Goal: Task Accomplishment & Management: Manage account settings

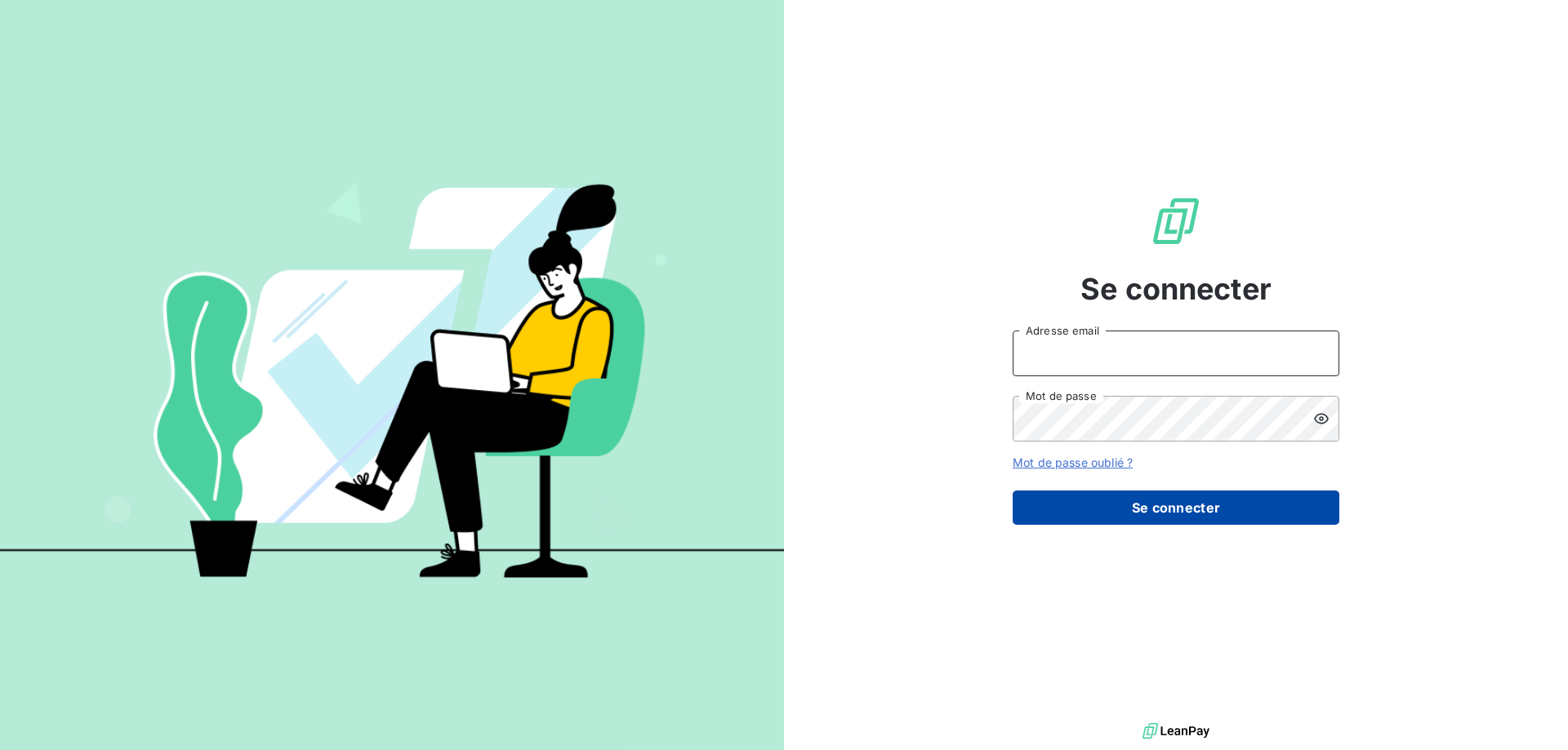
type input "[EMAIL_ADDRESS][DOMAIN_NAME]"
click at [1119, 497] on button "Se connecter" at bounding box center [1176, 508] width 327 height 35
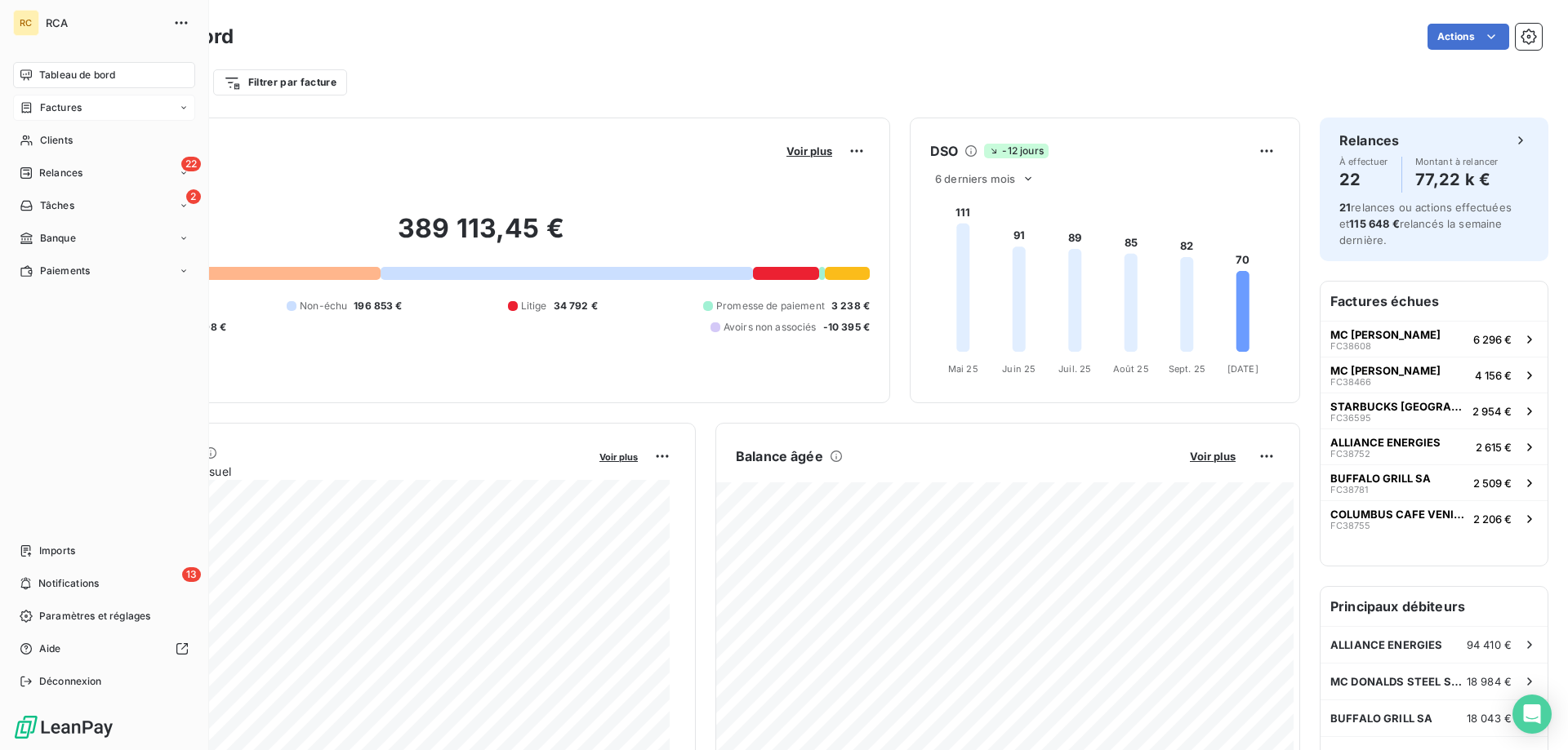
click at [53, 104] on span "Factures" at bounding box center [60, 107] width 42 height 15
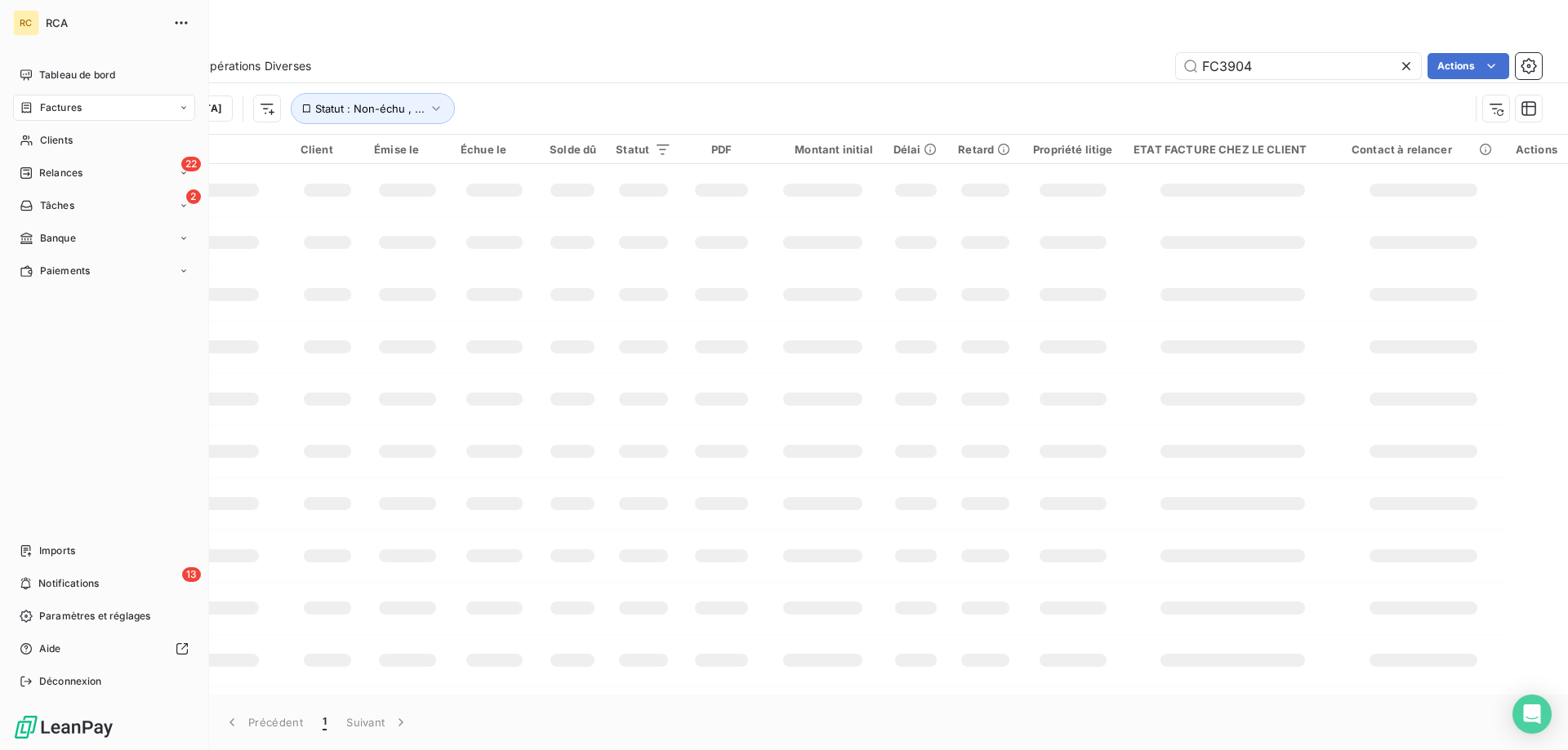
click at [49, 107] on span "Factures" at bounding box center [60, 107] width 42 height 15
click at [72, 144] on span "Factures" at bounding box center [60, 140] width 42 height 15
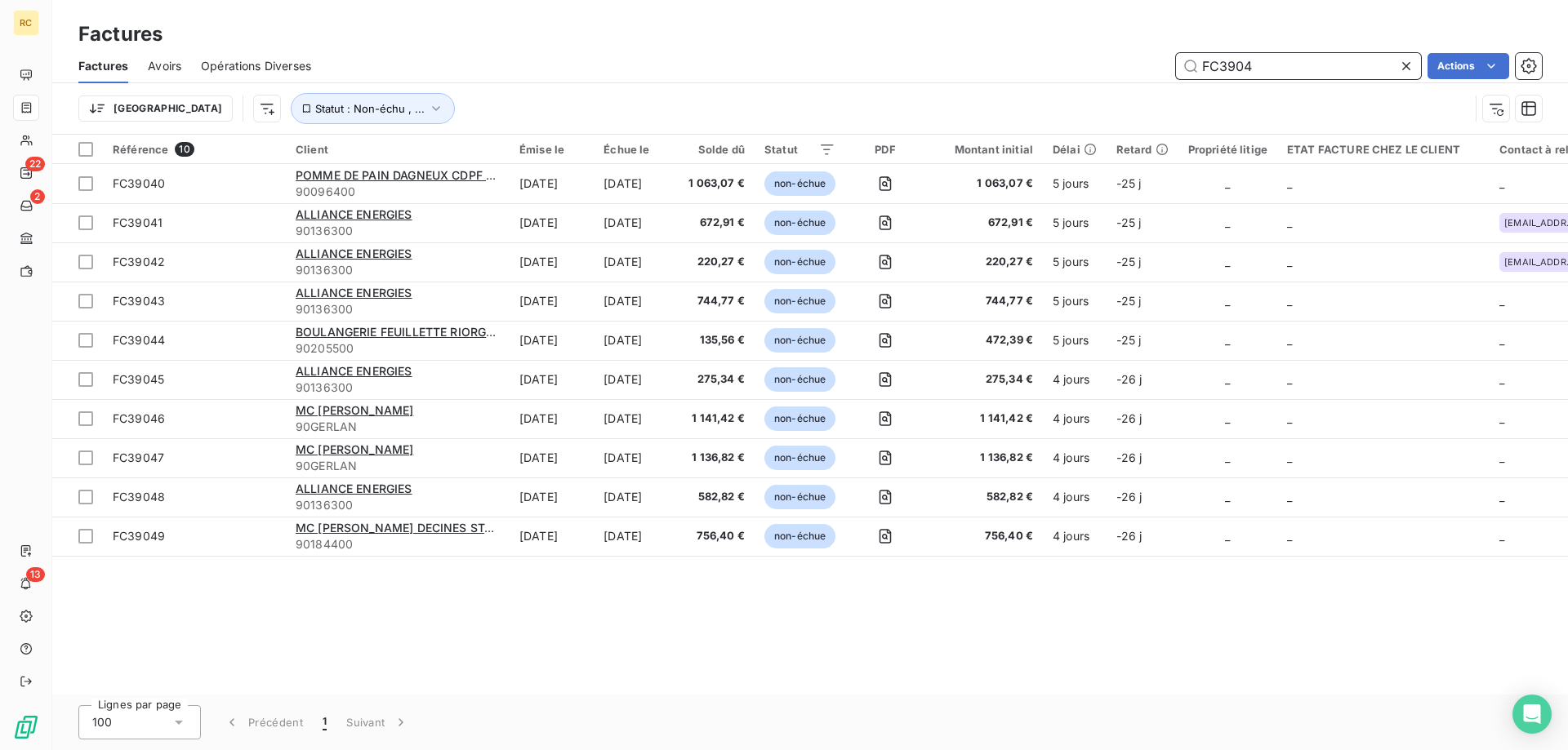
drag, startPoint x: 1275, startPoint y: 61, endPoint x: 1211, endPoint y: 68, distance: 64.4
click at [1172, 69] on div "FC3904 Actions" at bounding box center [935, 66] width 1211 height 26
paste input "8500"
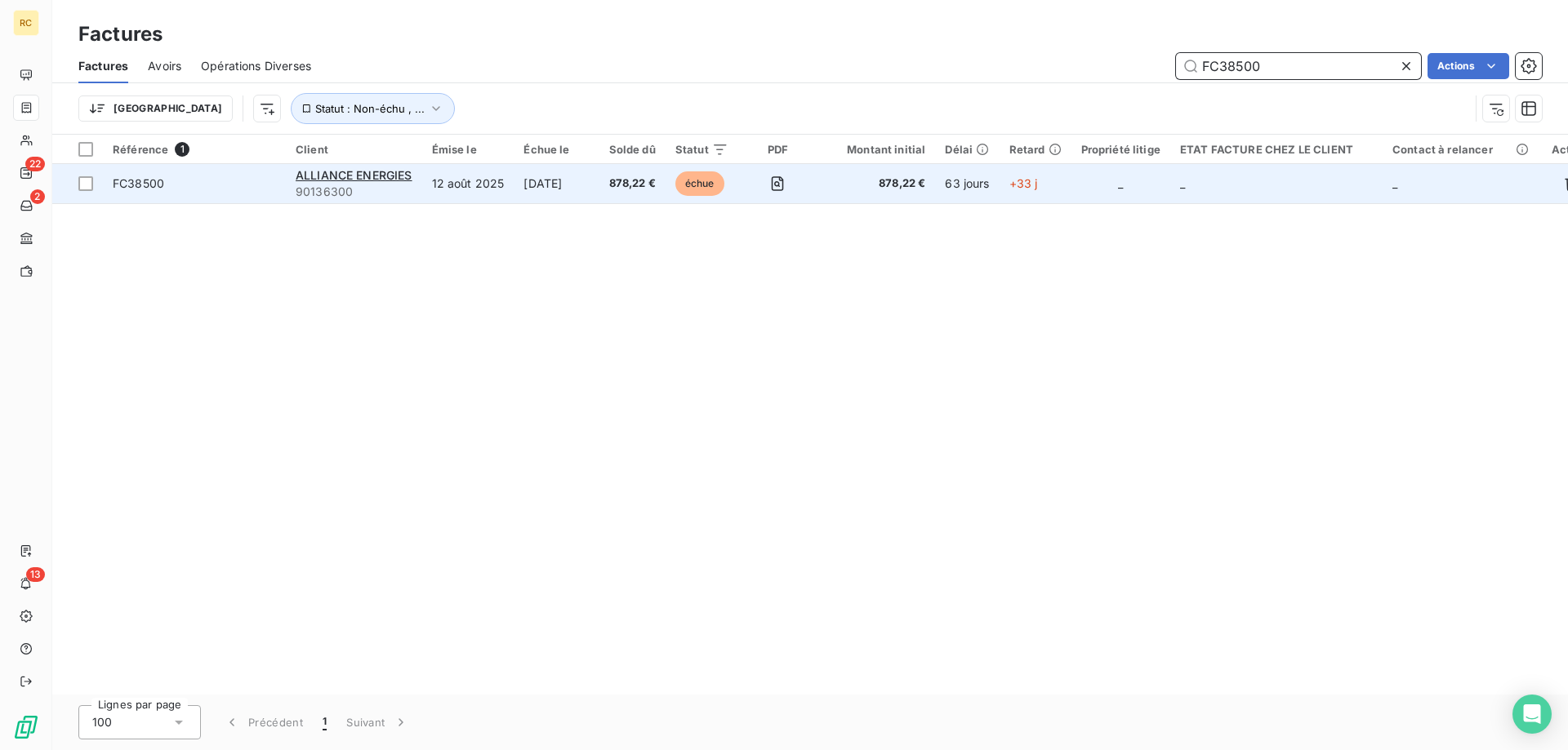
type input "FC38500"
click at [156, 188] on span "FC38500" at bounding box center [139, 183] width 51 height 14
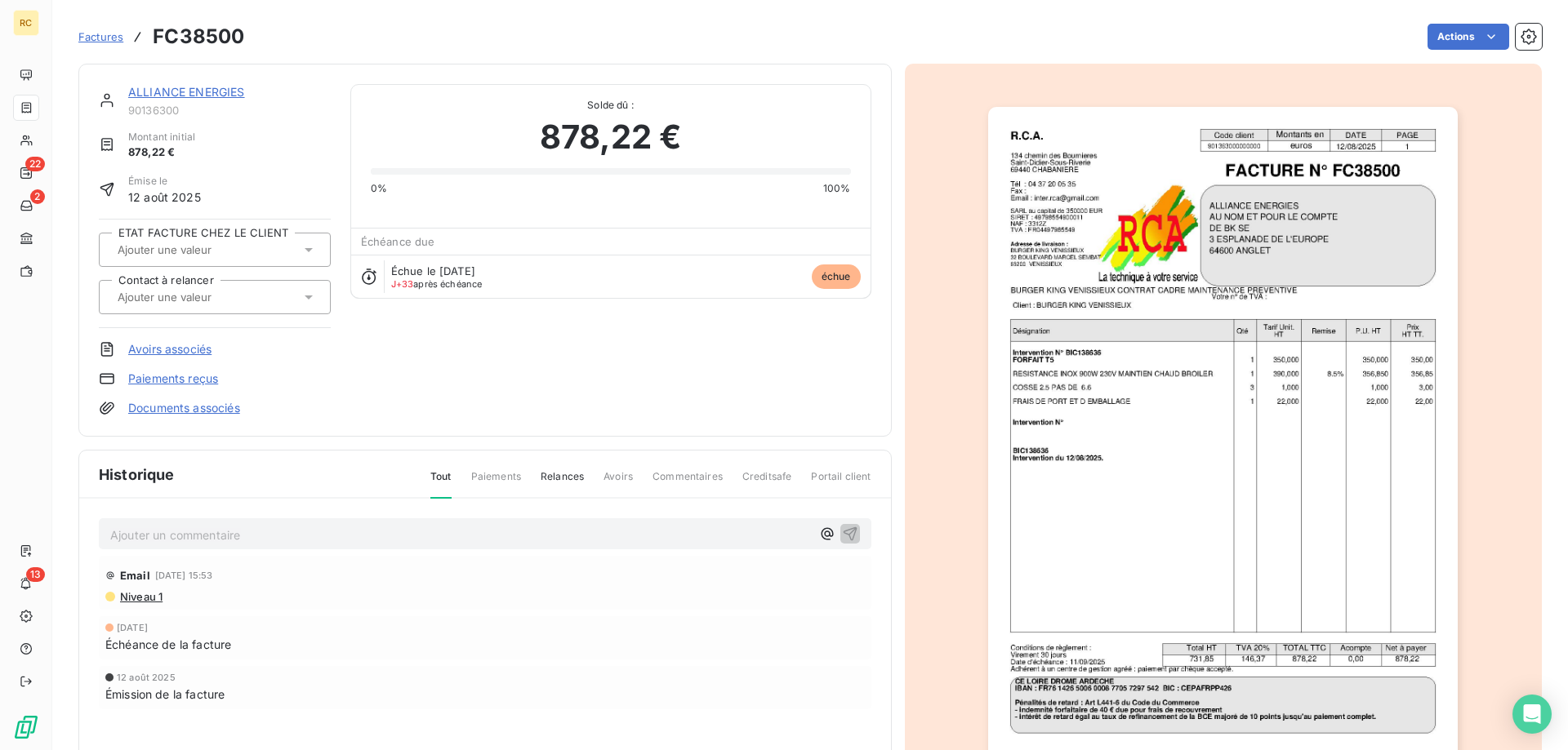
click at [184, 415] on link "Documents associés" at bounding box center [183, 408] width 112 height 16
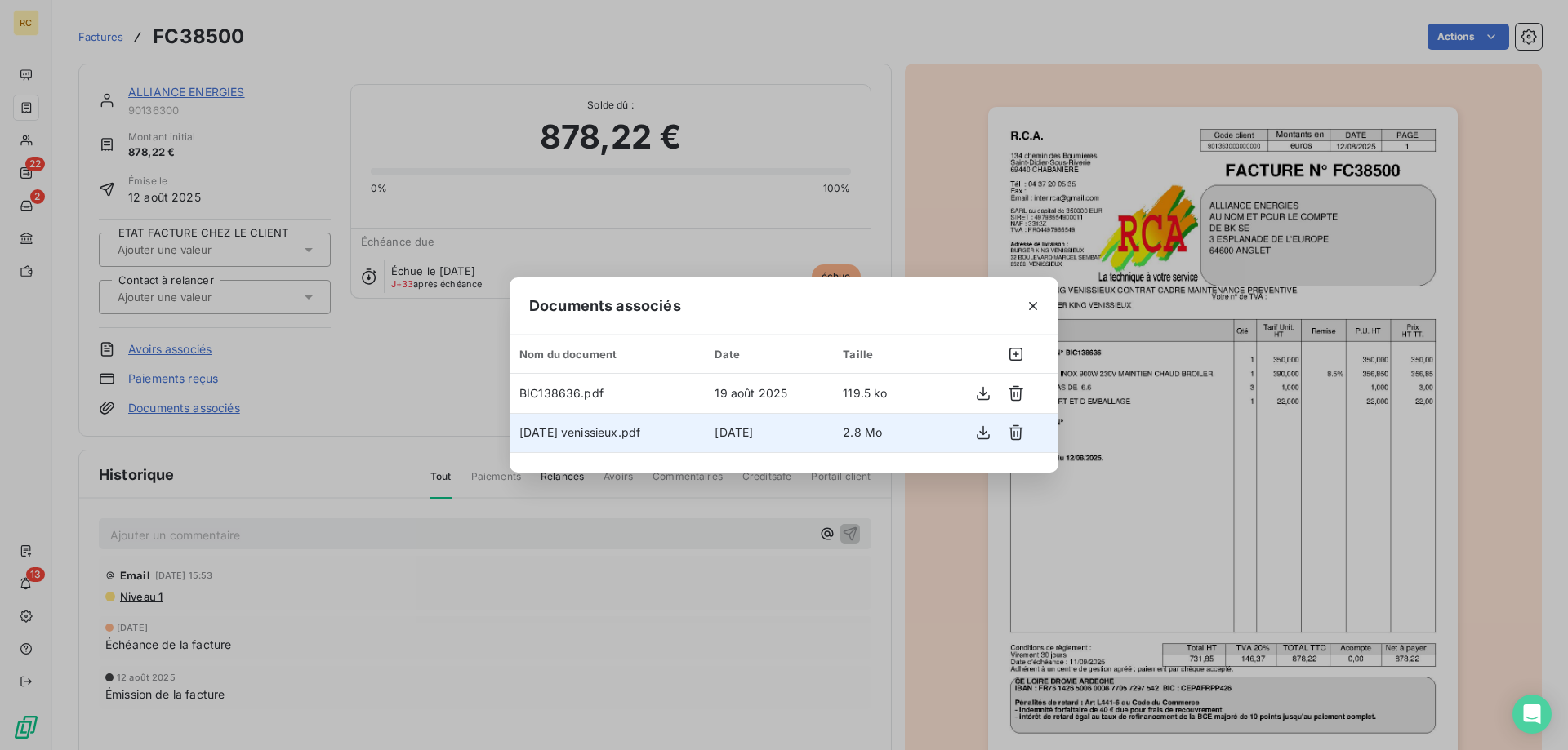
click at [640, 433] on span "[DATE] venissieux.pdf" at bounding box center [580, 432] width 121 height 14
click at [705, 434] on td "[DATE] venissieux.pdf" at bounding box center [607, 432] width 195 height 40
click at [705, 431] on td "[DATE] venissieux.pdf" at bounding box center [607, 432] width 195 height 40
click at [984, 426] on icon "button" at bounding box center [983, 432] width 16 height 16
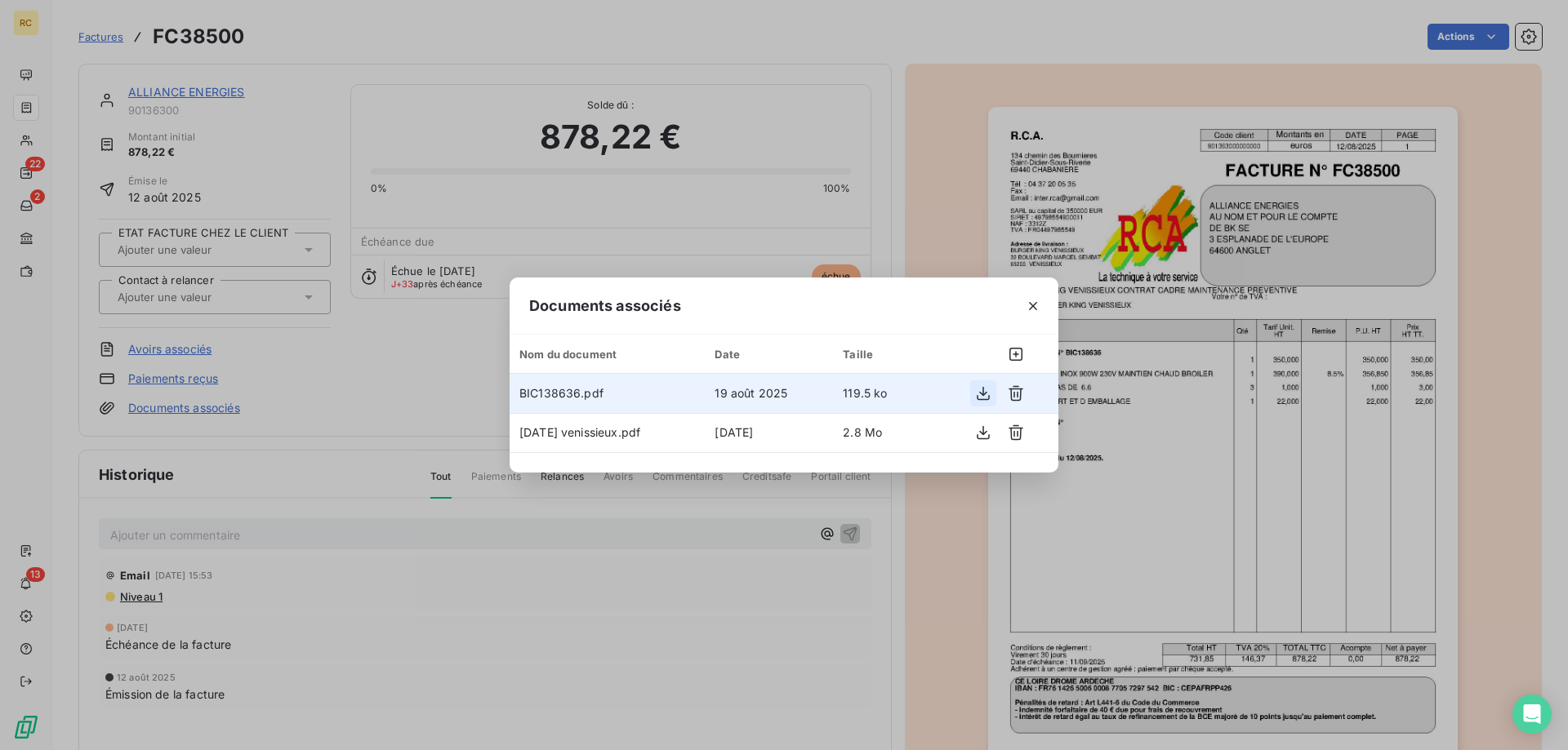
click at [981, 389] on icon "button" at bounding box center [983, 393] width 16 height 16
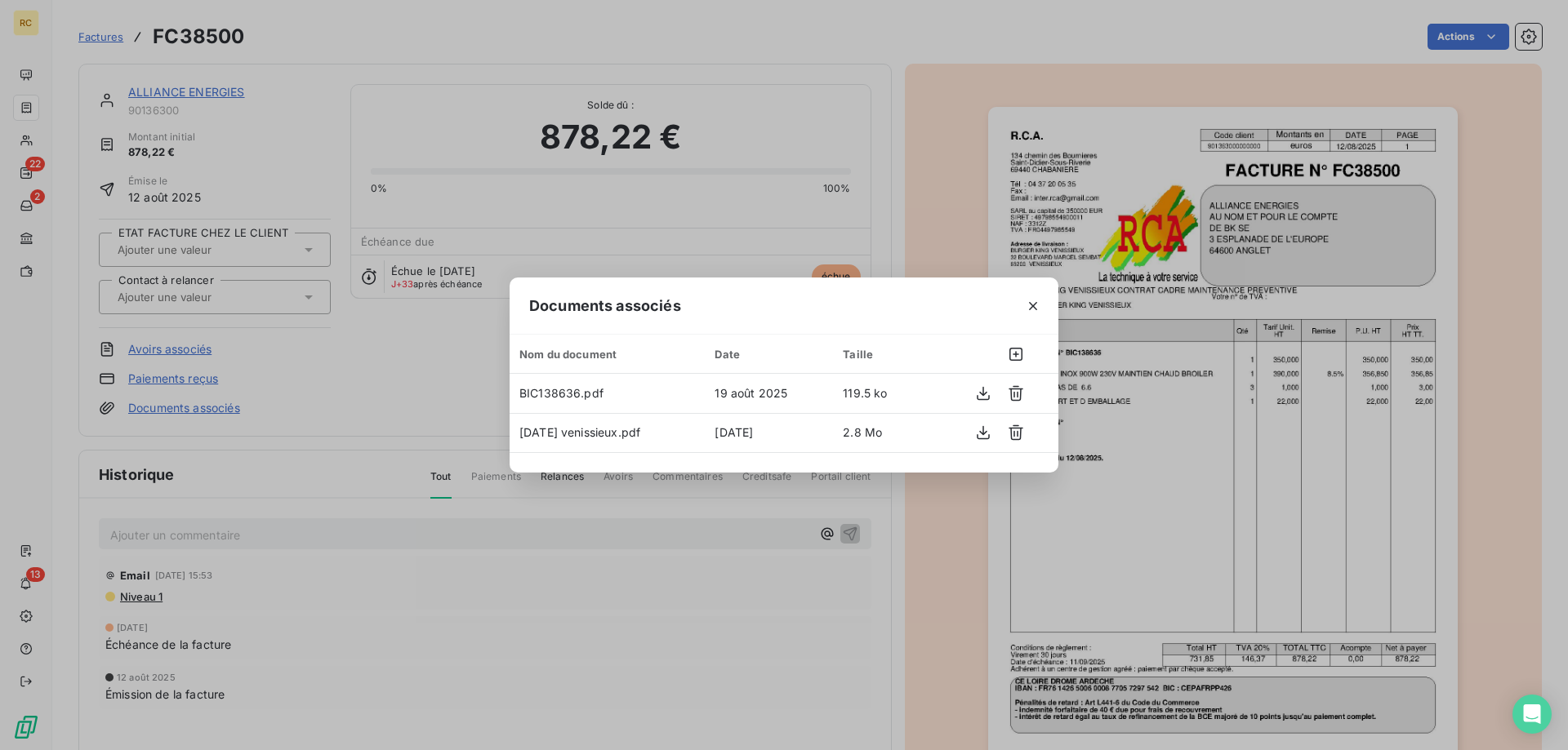
drag, startPoint x: 1335, startPoint y: 473, endPoint x: 1325, endPoint y: 470, distance: 10.4
click at [1332, 473] on div "Documents associés Nom du document Date Taille BIC138636.pdf 19 août 2025 119.5…" at bounding box center [784, 375] width 1568 height 750
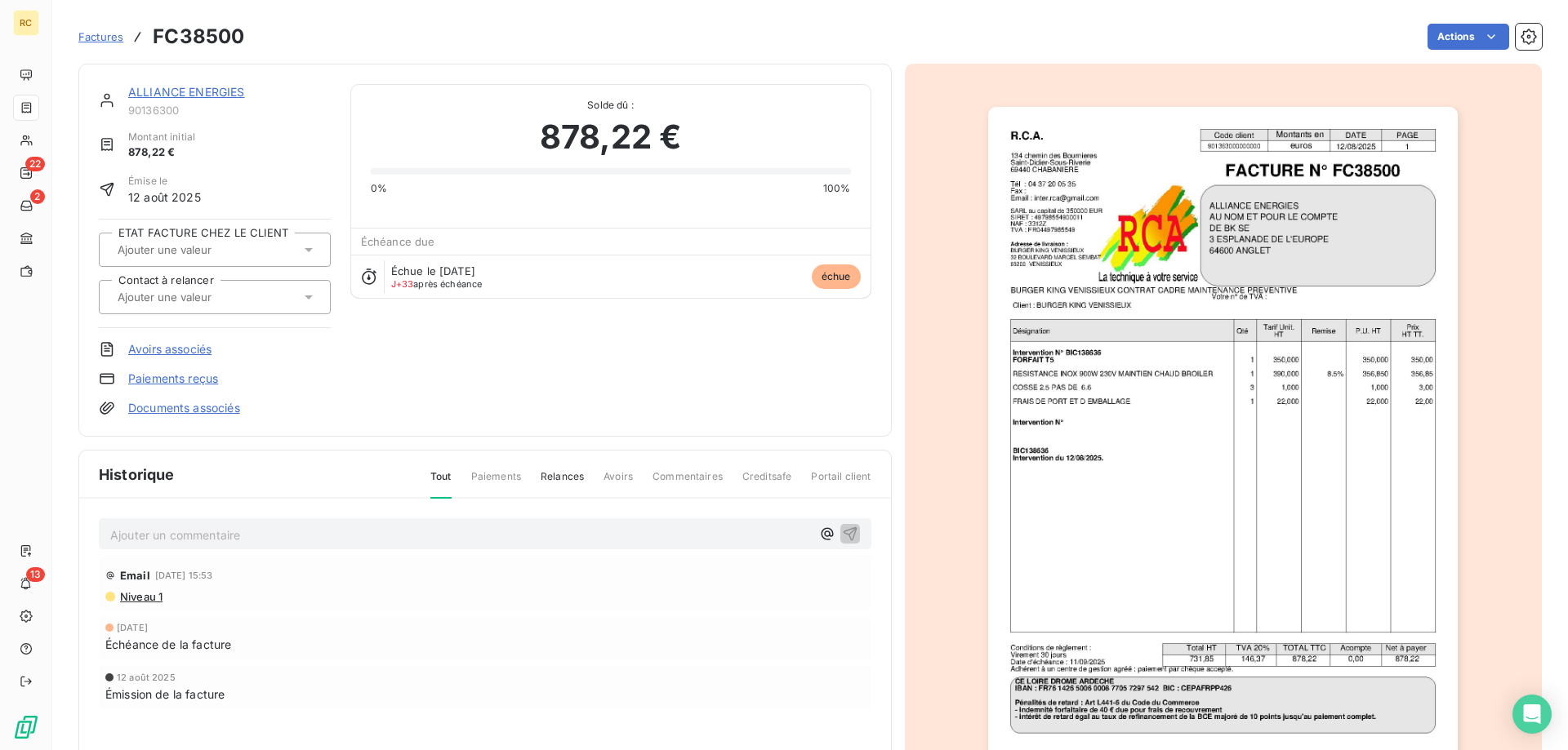
click at [1289, 422] on img "button" at bounding box center [1223, 438] width 469 height 664
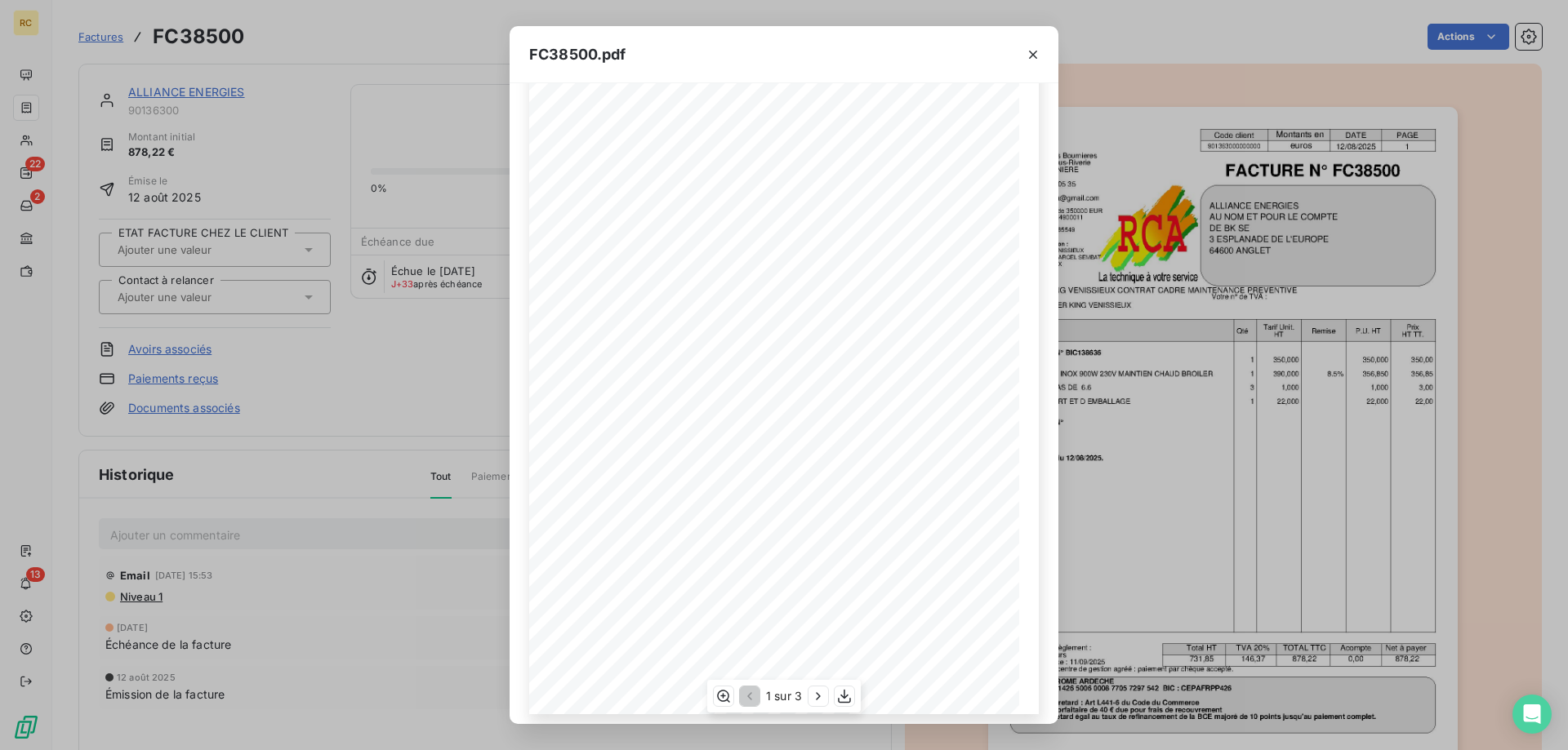
scroll to position [91, 0]
click at [846, 689] on icon "button" at bounding box center [844, 696] width 16 height 16
click at [1120, 407] on div "FC38500.pdf R.C.A. Code client Montants en DATE PAGE 901363000000000 euros [DAT…" at bounding box center [784, 375] width 1568 height 750
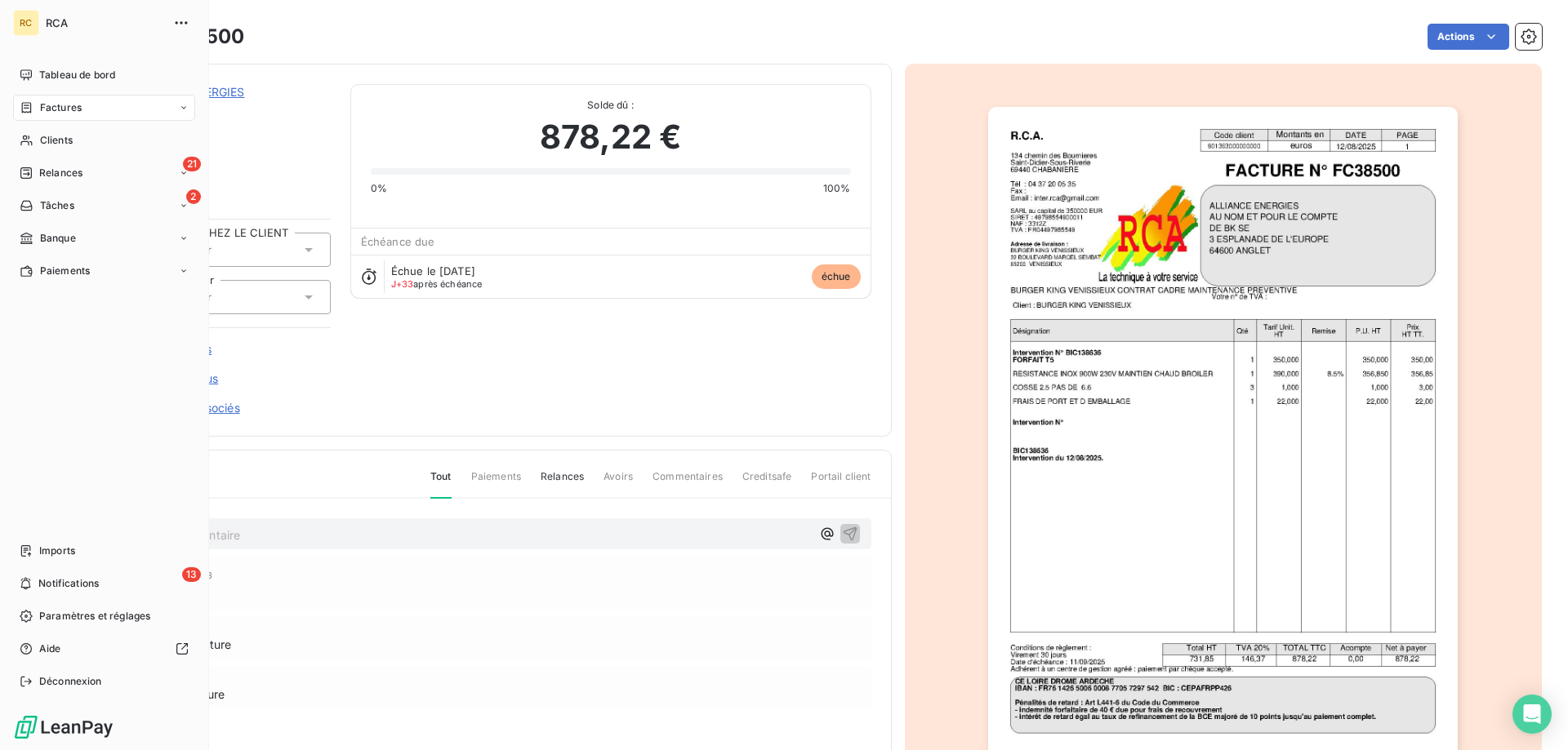
click at [51, 109] on span "Factures" at bounding box center [60, 107] width 42 height 15
click at [52, 108] on span "Factures" at bounding box center [60, 107] width 42 height 15
click at [66, 138] on span "Factures" at bounding box center [60, 140] width 42 height 15
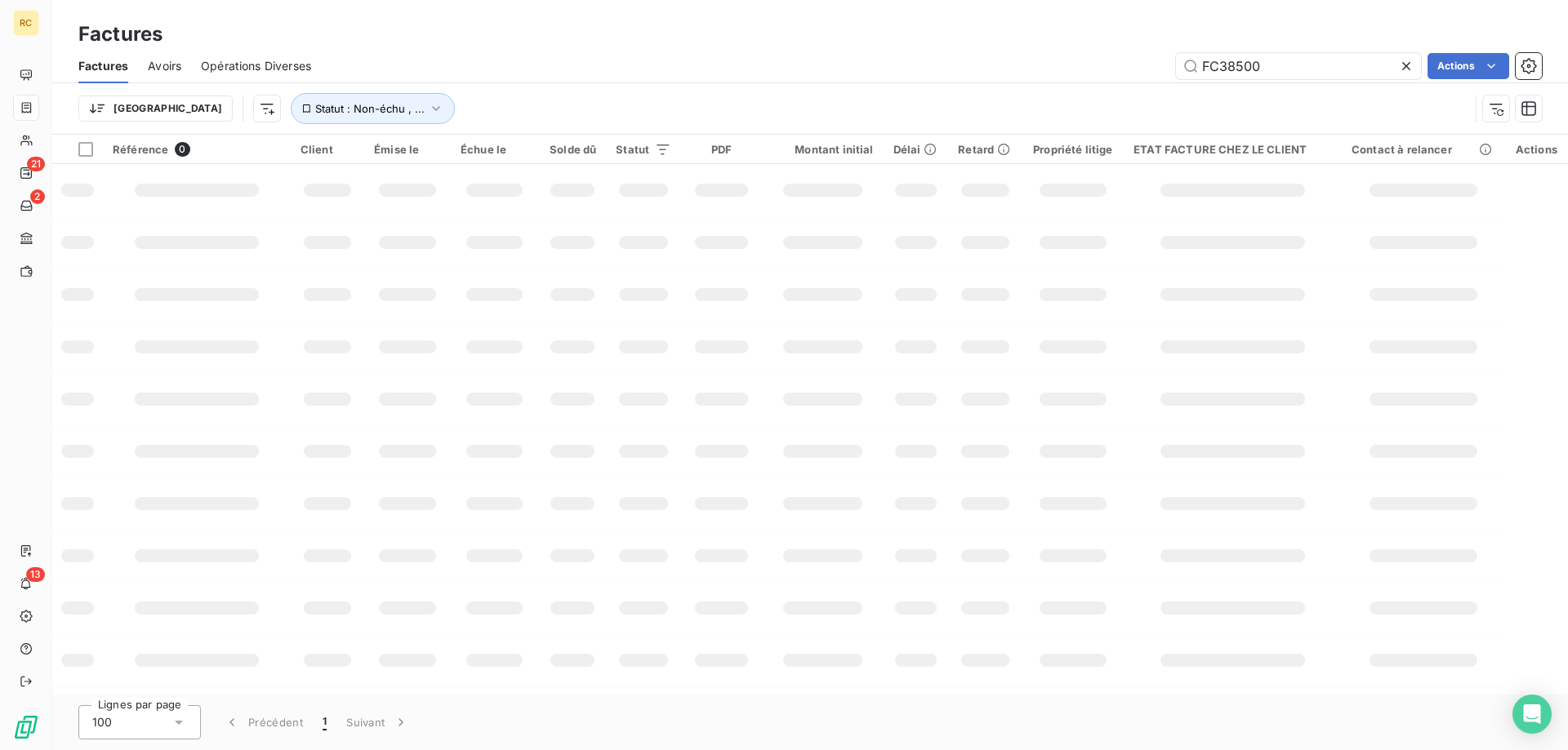
drag, startPoint x: 1275, startPoint y: 58, endPoint x: 1169, endPoint y: 72, distance: 106.9
click at [1153, 60] on div "FC38500 Actions" at bounding box center [935, 66] width 1211 height 26
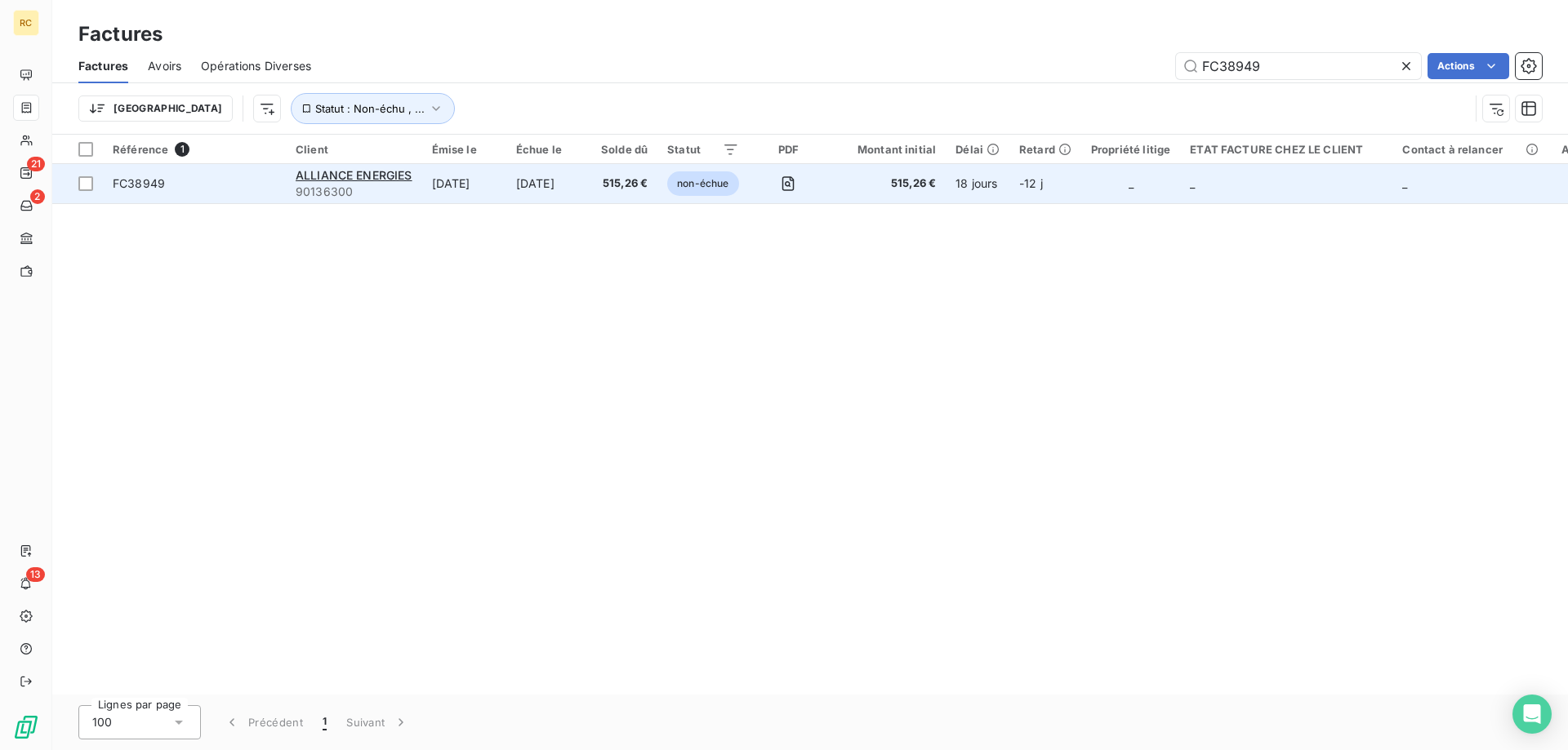
type input "FC38949"
click at [147, 183] on span "FC38949" at bounding box center [139, 183] width 52 height 14
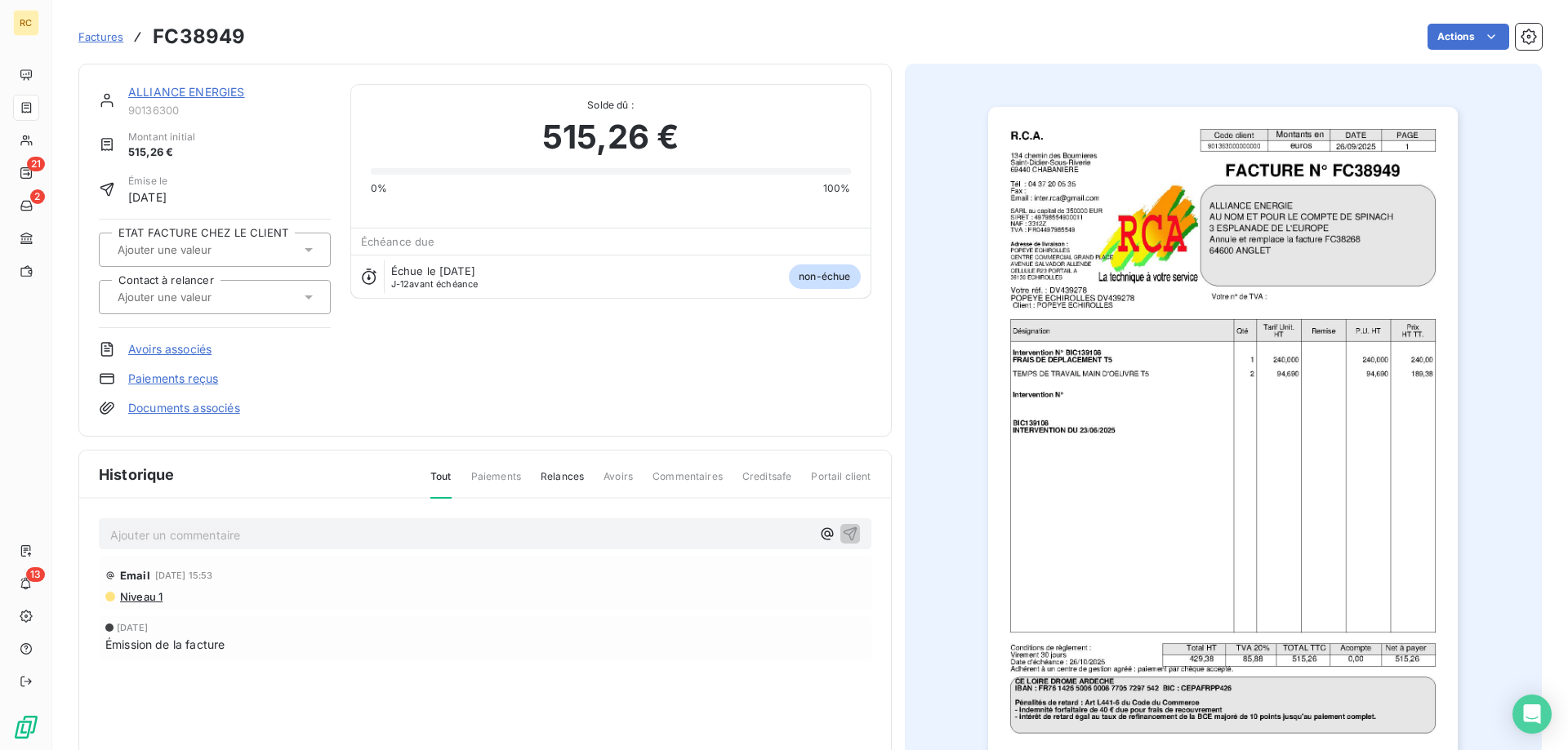
click at [163, 409] on link "Documents associés" at bounding box center [183, 408] width 112 height 16
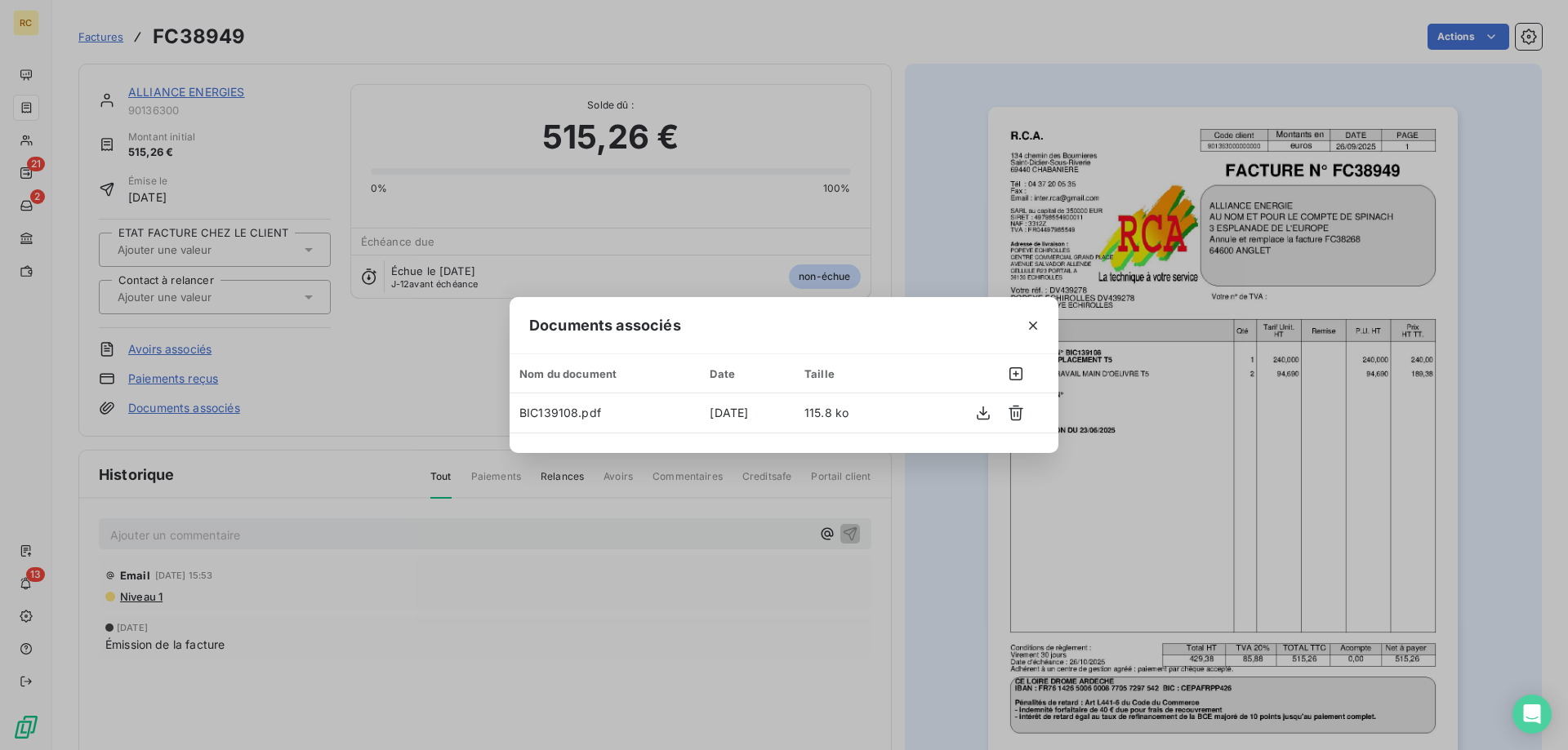
click at [903, 134] on div "Documents associés Nom du document Date Taille BIC139108.pdf [DATE] 115.8 ko" at bounding box center [784, 375] width 1568 height 750
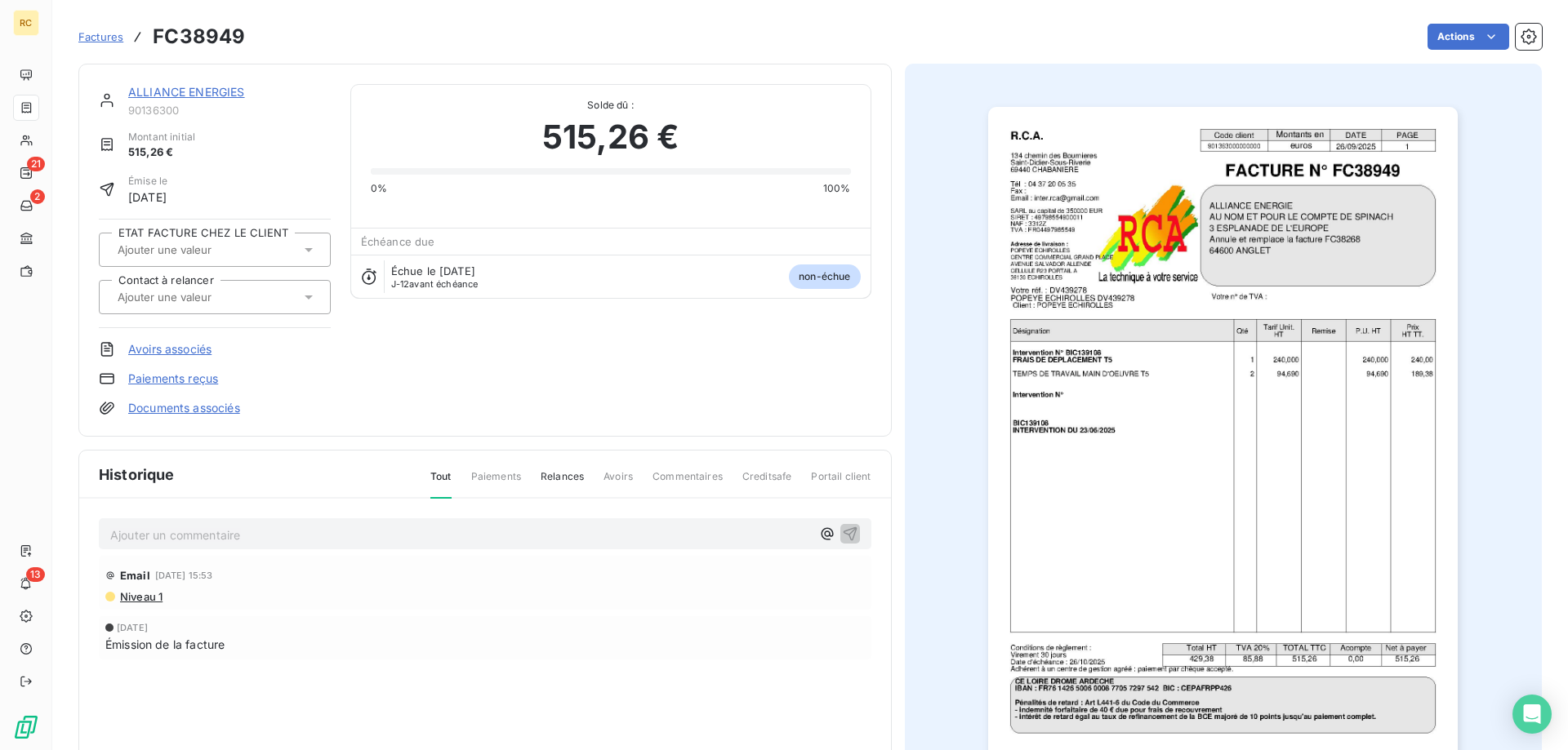
click at [179, 408] on link "Documents associés" at bounding box center [183, 408] width 112 height 16
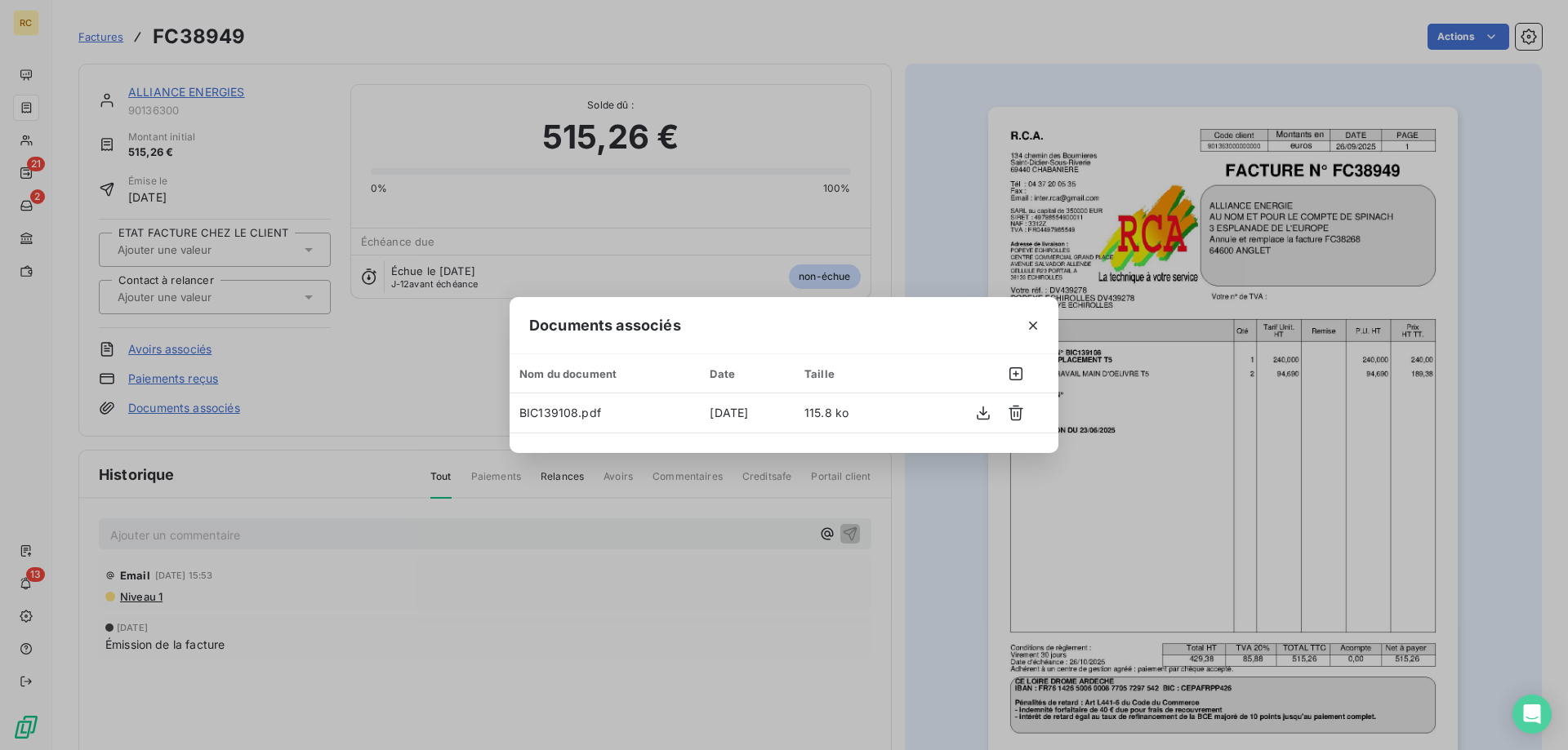
click at [953, 189] on div "Documents associés Nom du document Date Taille BIC139108.pdf [DATE] 115.8 ko" at bounding box center [784, 375] width 1568 height 750
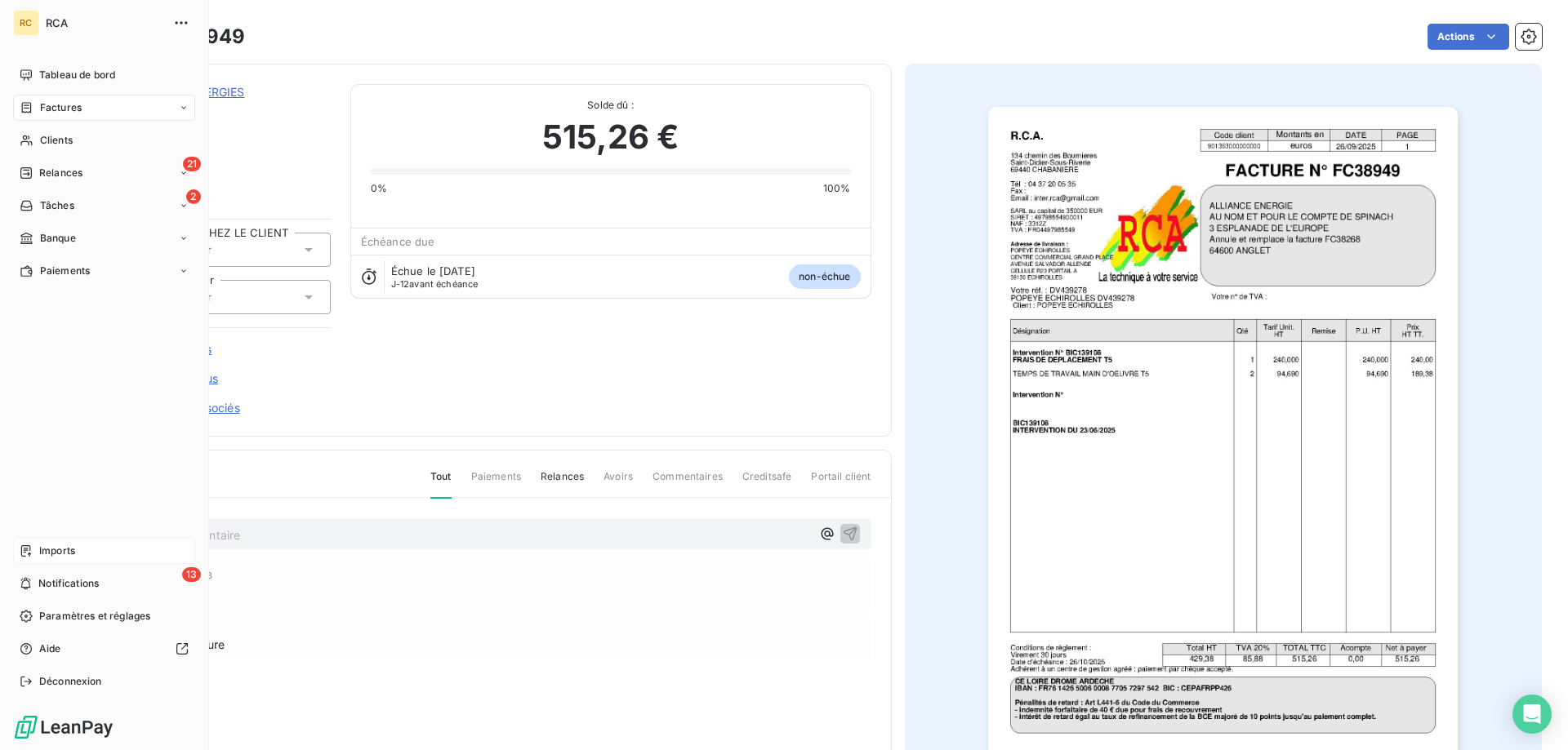
click at [67, 562] on div "Imports" at bounding box center [104, 551] width 182 height 26
click at [65, 549] on span "Imports" at bounding box center [57, 550] width 36 height 15
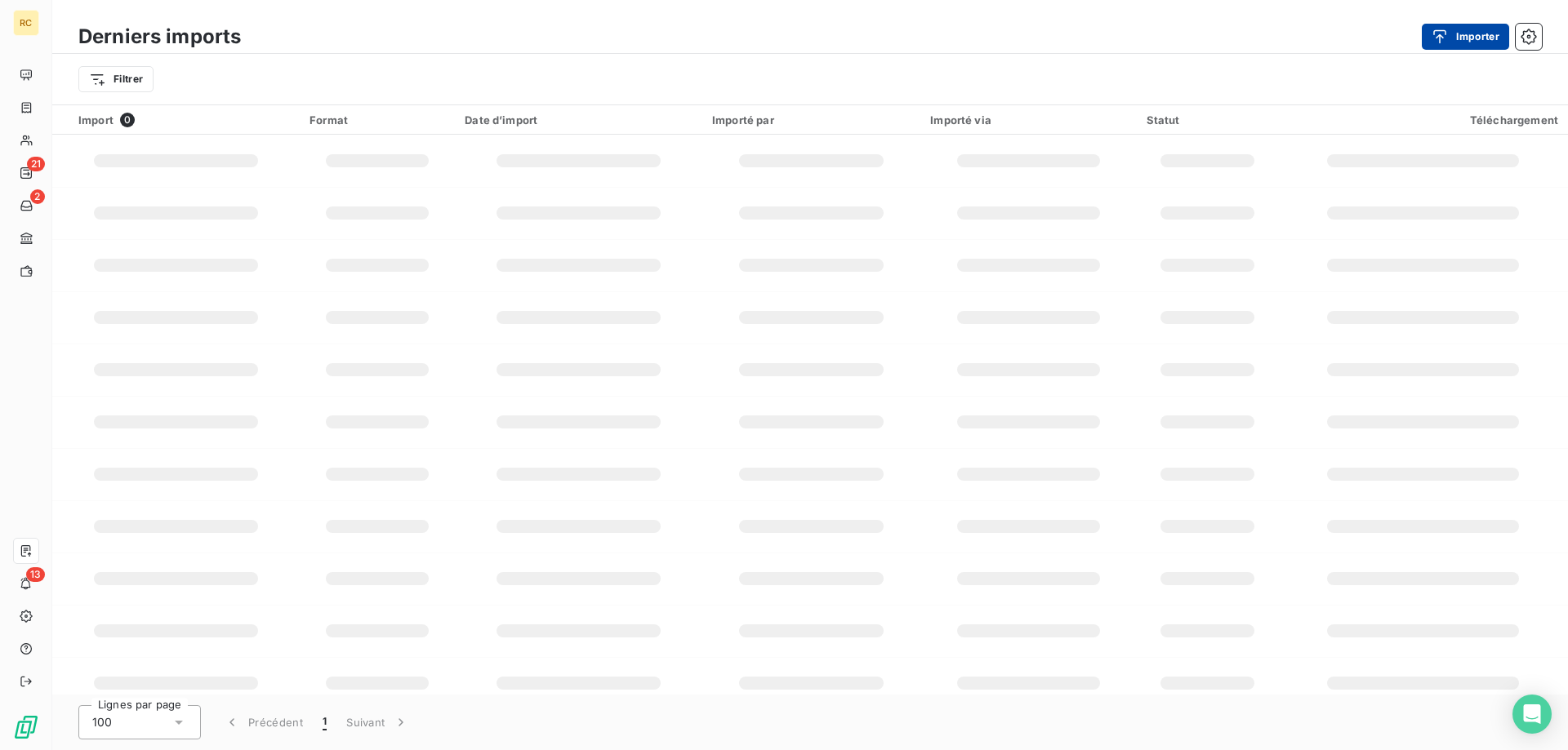
click at [1485, 34] on button "Importer" at bounding box center [1465, 37] width 87 height 26
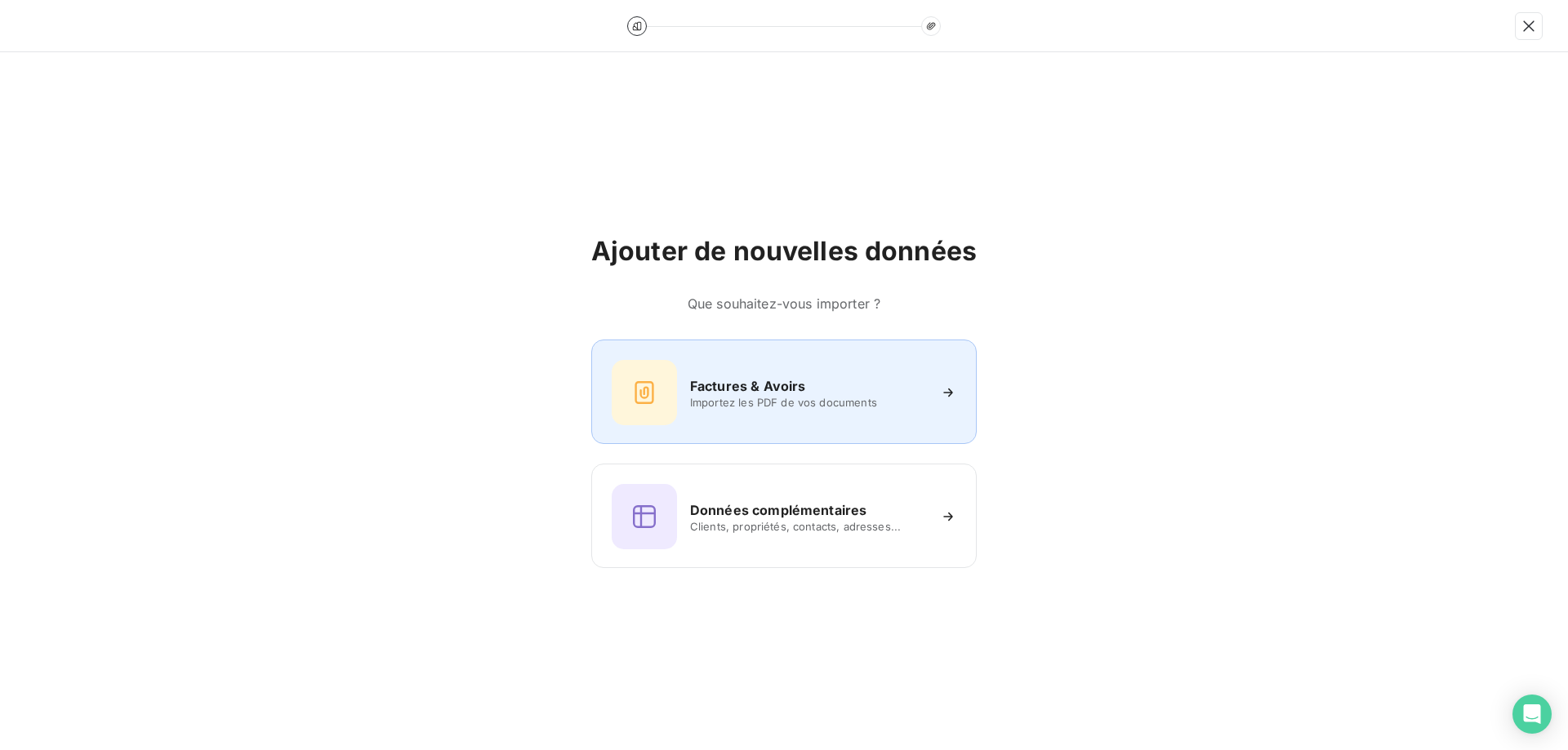
click at [721, 387] on h6 "Factures & Avoirs" at bounding box center [747, 386] width 116 height 20
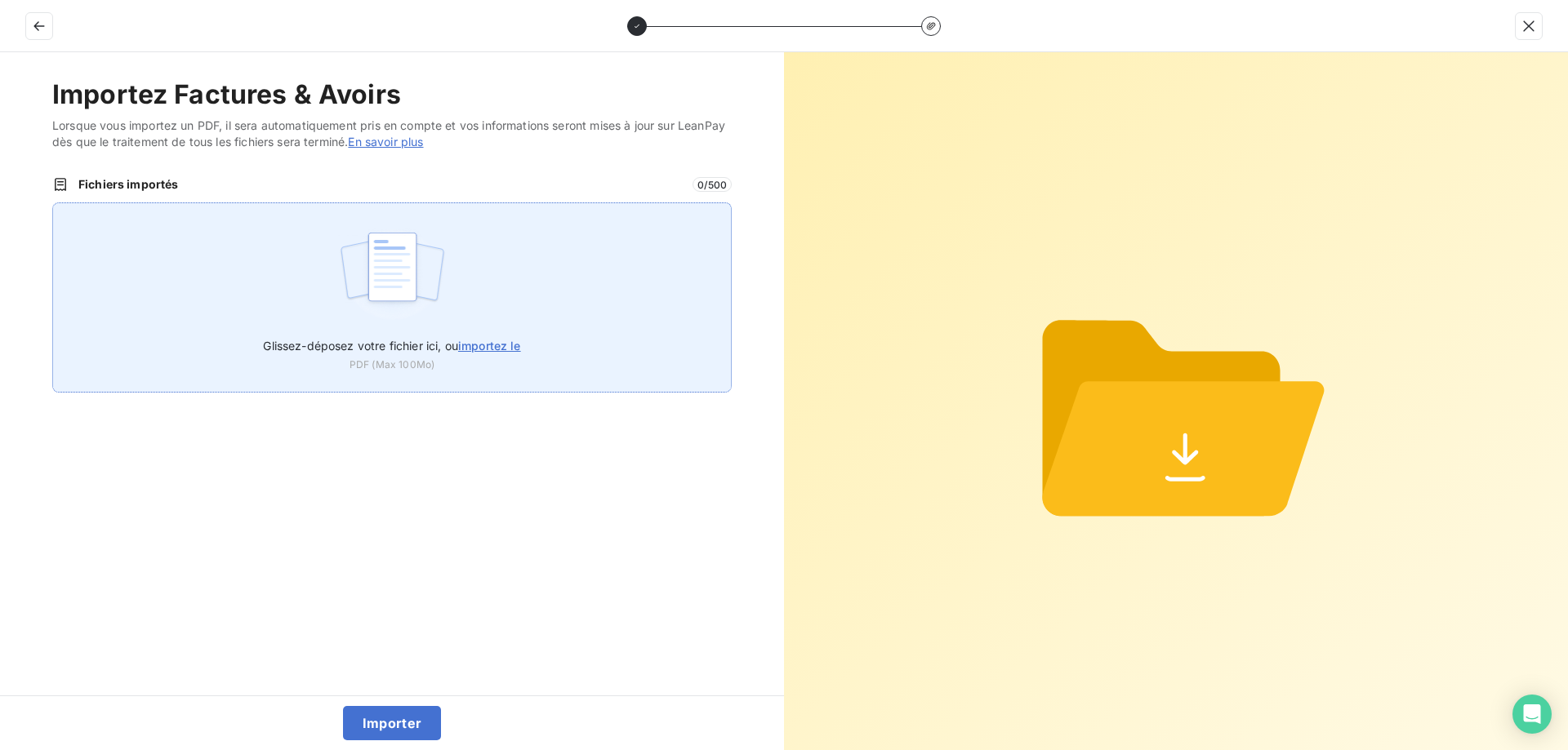
click at [481, 341] on span "importez le" at bounding box center [490, 345] width 63 height 14
click at [53, 203] on input "Glissez-déposez votre fichier ici, ou importez le" at bounding box center [52, 203] width 1 height 1
type input "C:\fakepath\FC39066.pdf"
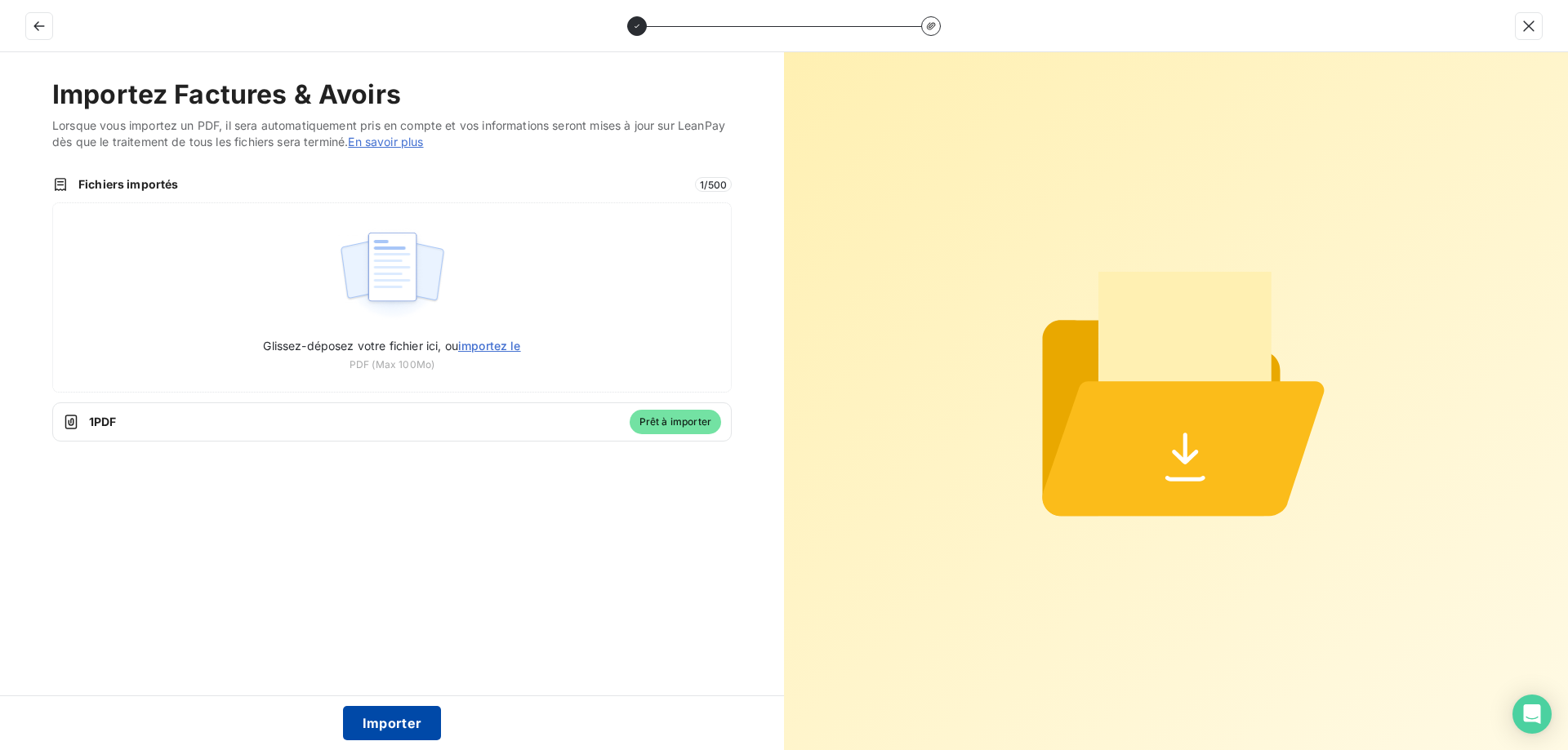
click at [380, 717] on button "Importer" at bounding box center [392, 722] width 99 height 35
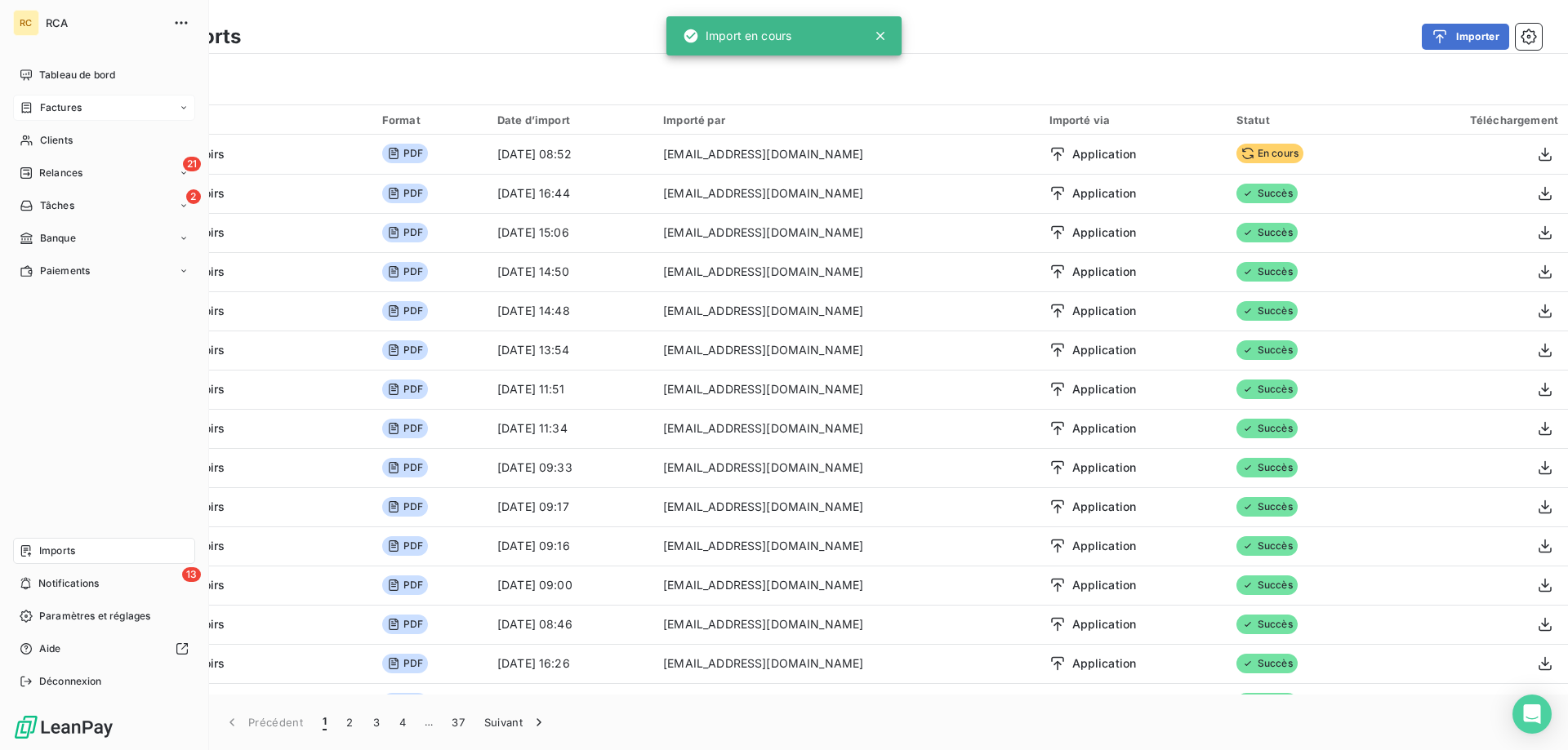
click at [49, 103] on span "Factures" at bounding box center [60, 107] width 42 height 15
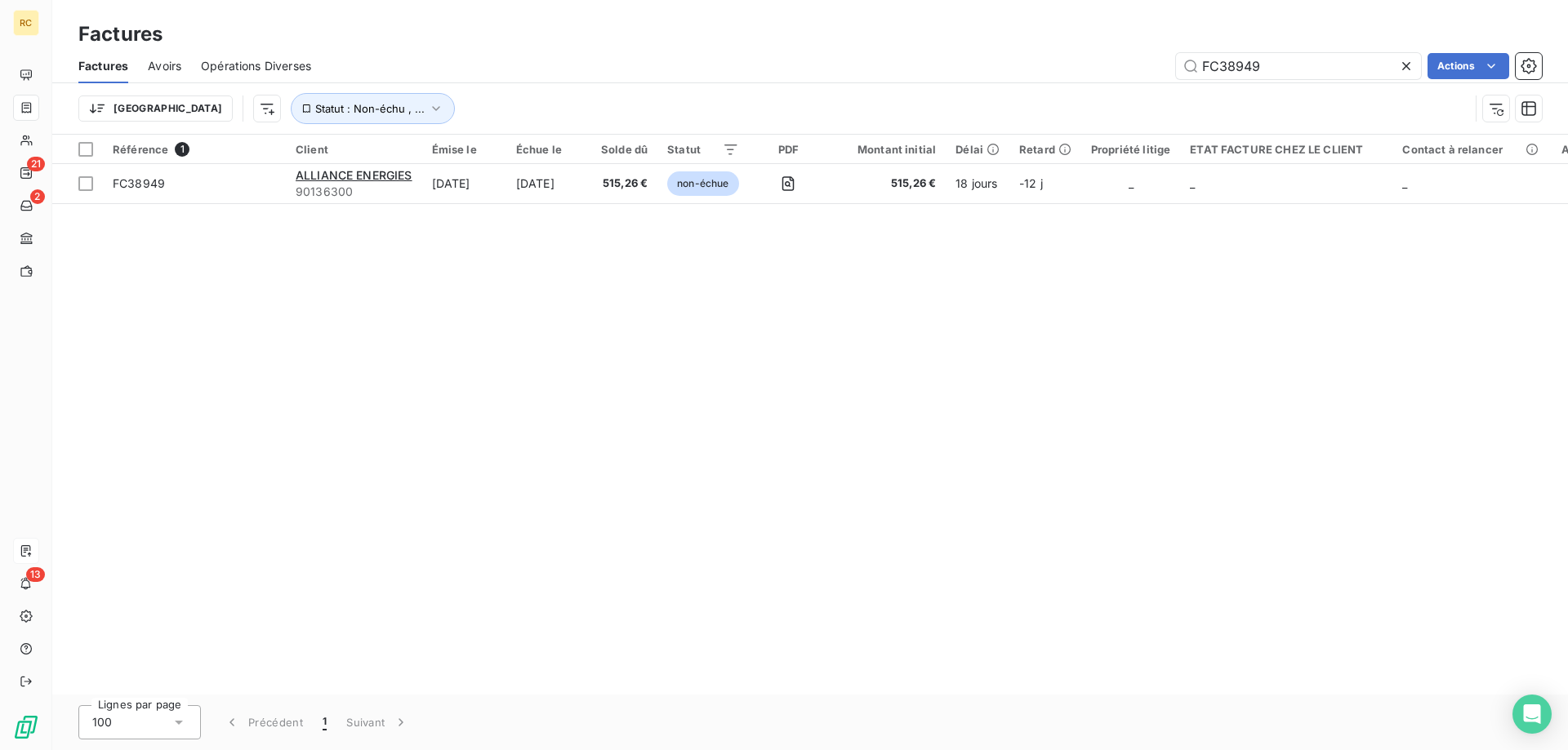
drag, startPoint x: 1281, startPoint y: 68, endPoint x: 1130, endPoint y: 49, distance: 152.2
click at [1130, 49] on div "Factures Avoirs Opérations Diverses FC38949 Actions" at bounding box center [810, 65] width 1516 height 35
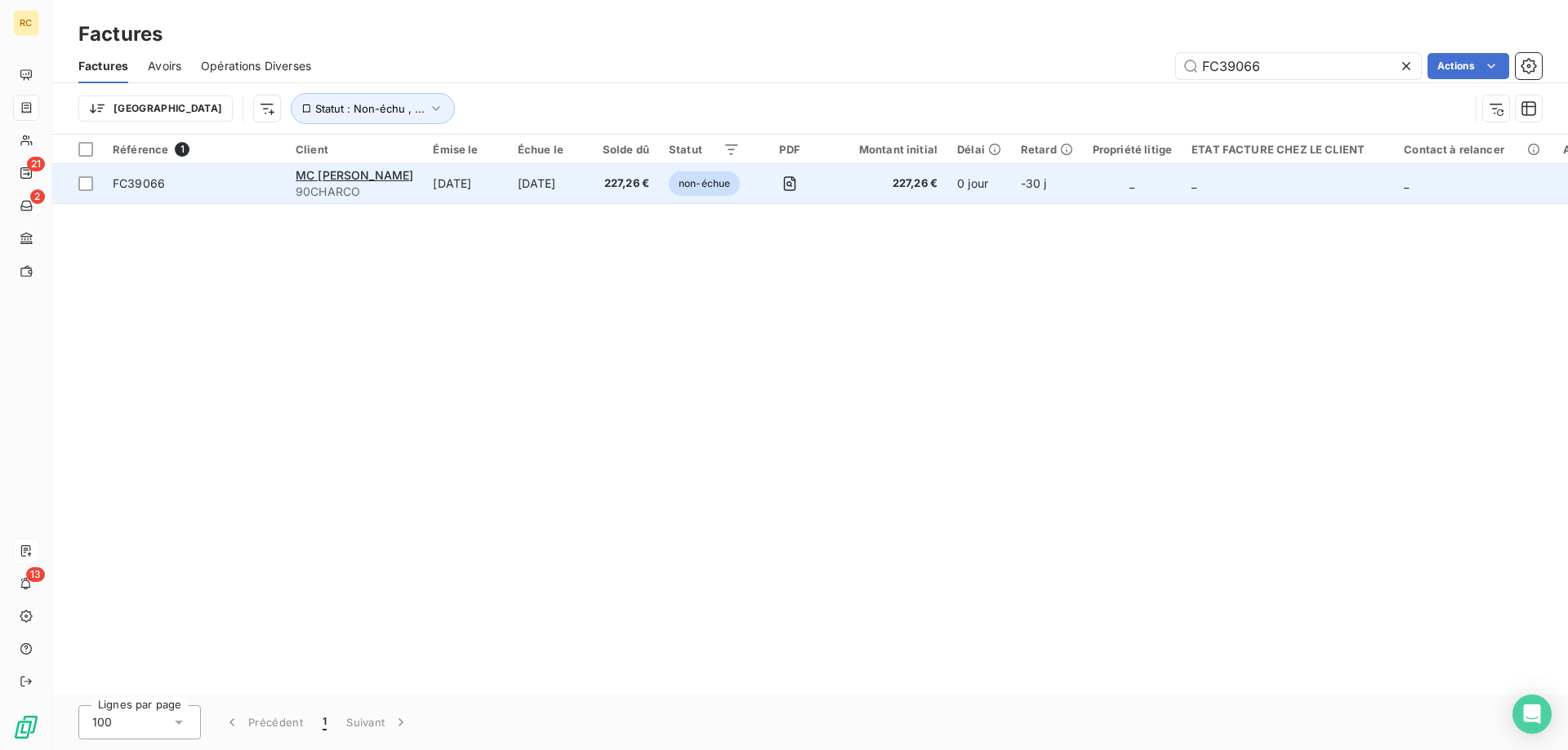
type input "FC39066"
click at [144, 184] on span "FC39066" at bounding box center [139, 183] width 52 height 14
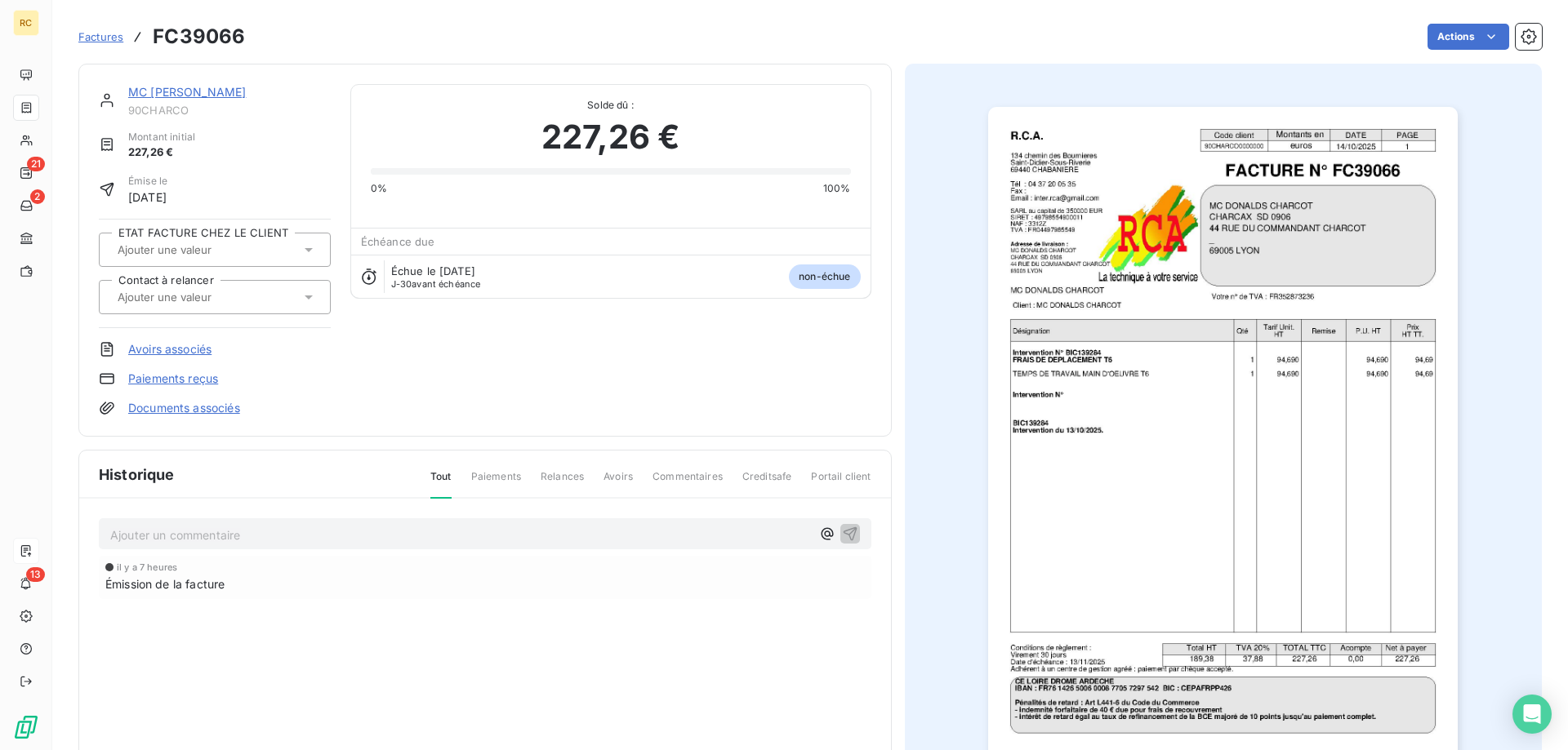
click at [188, 408] on link "Documents associés" at bounding box center [183, 408] width 112 height 16
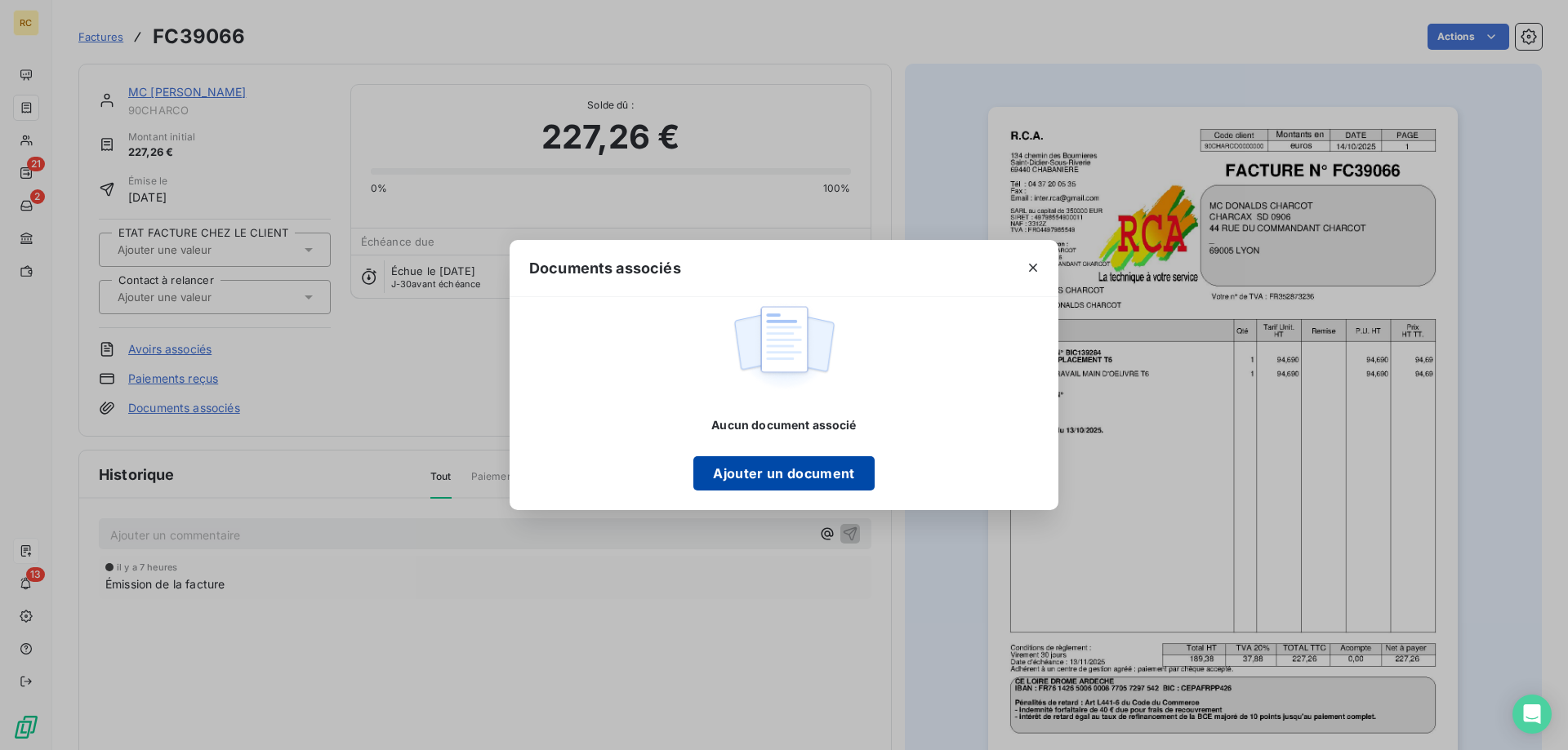
click at [839, 464] on button "Ajouter un document" at bounding box center [783, 473] width 180 height 35
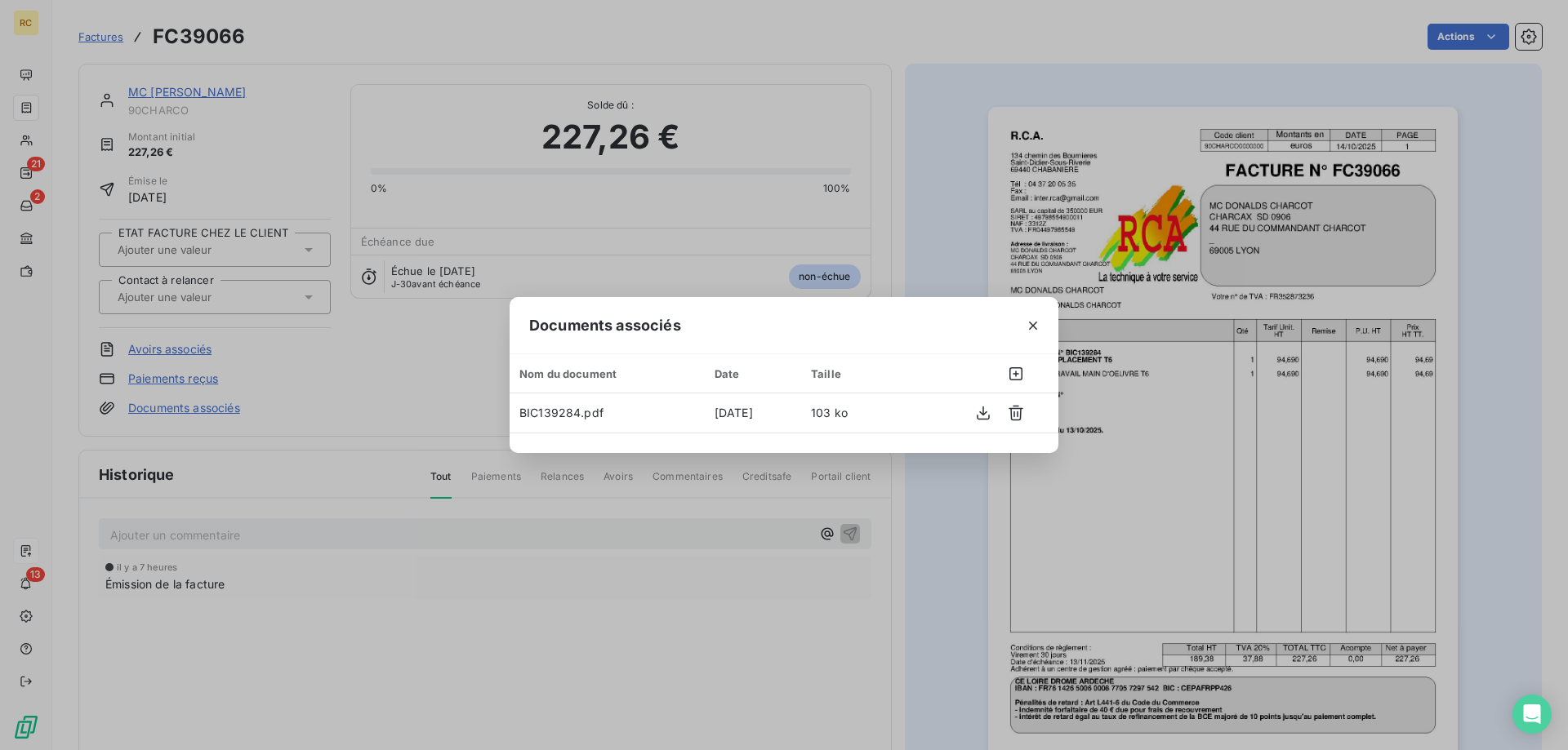
click at [706, 199] on div "Documents associés Nom du document Date Taille BIC139284.pdf [DATE] 103 ko" at bounding box center [784, 375] width 1568 height 750
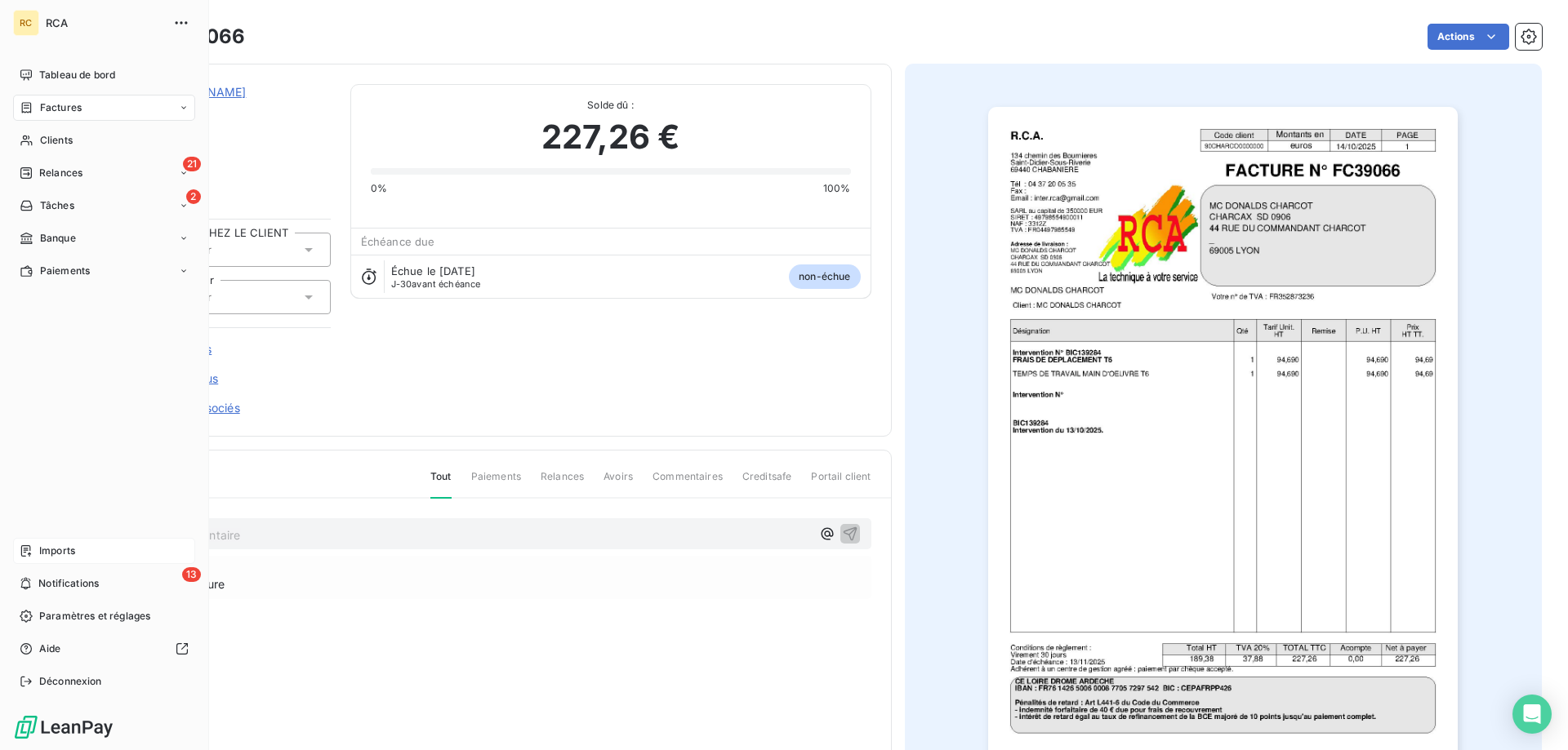
click at [37, 560] on div "Imports" at bounding box center [104, 551] width 182 height 26
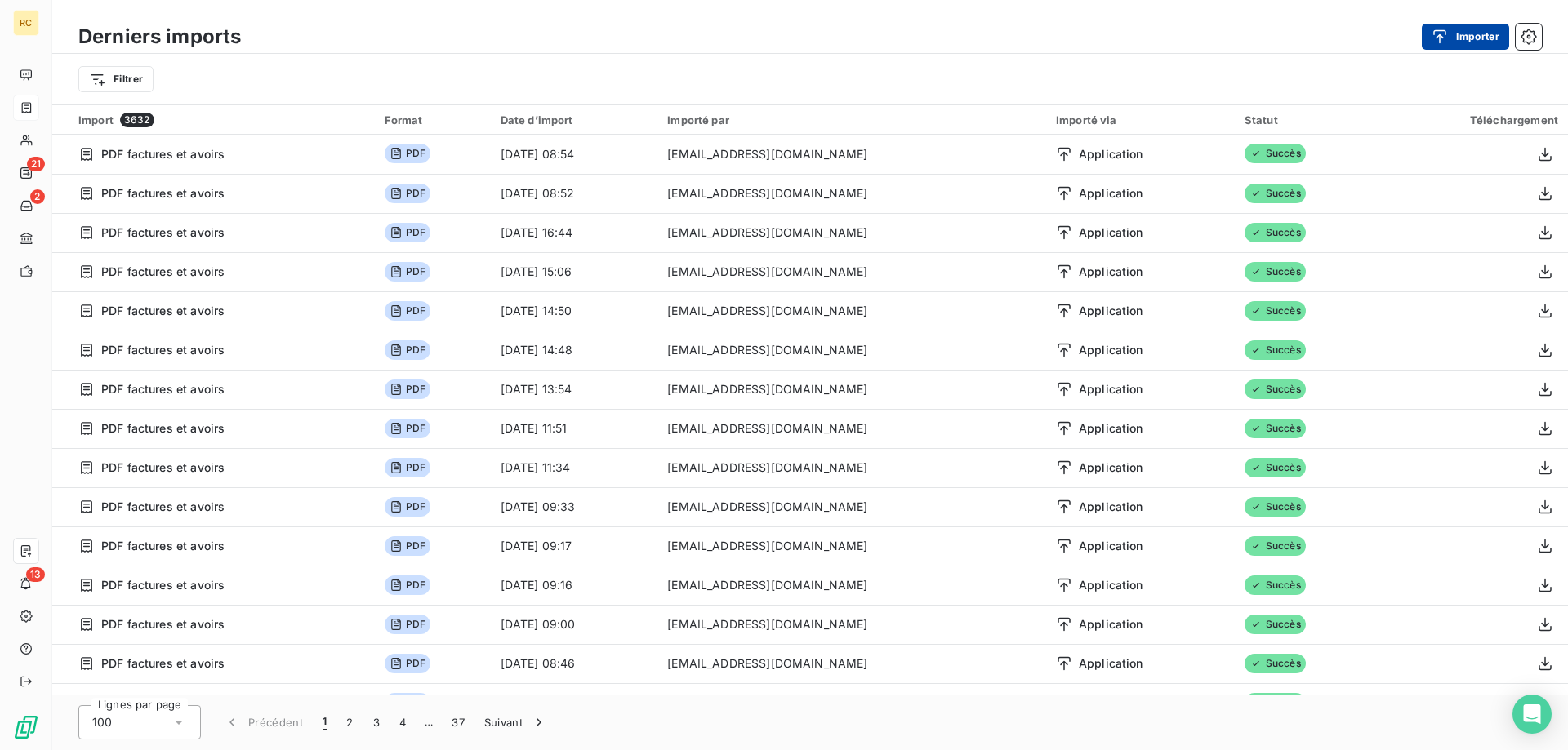
click at [1459, 34] on button "Importer" at bounding box center [1465, 37] width 87 height 26
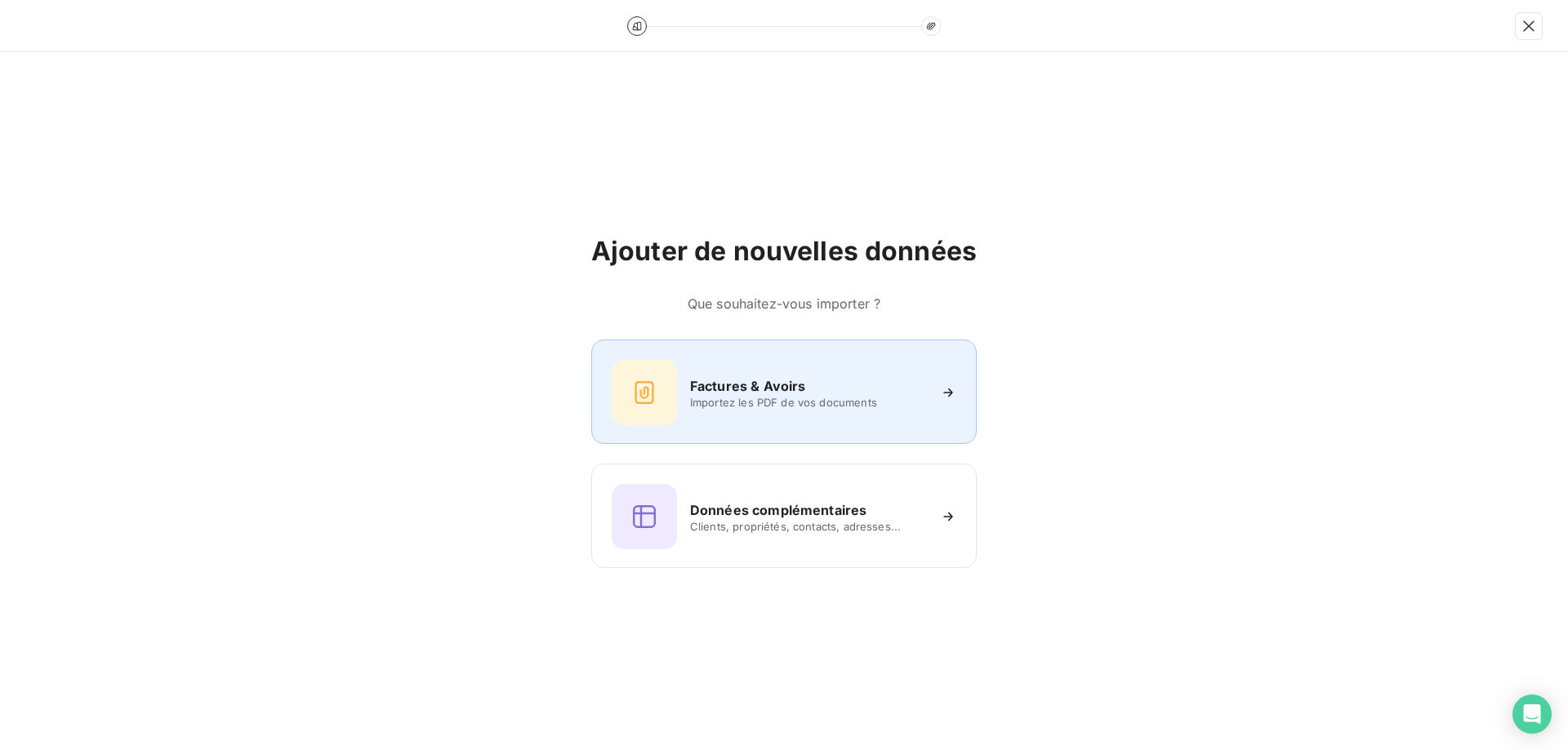
click at [751, 385] on h6 "Factures & Avoirs" at bounding box center [747, 386] width 116 height 20
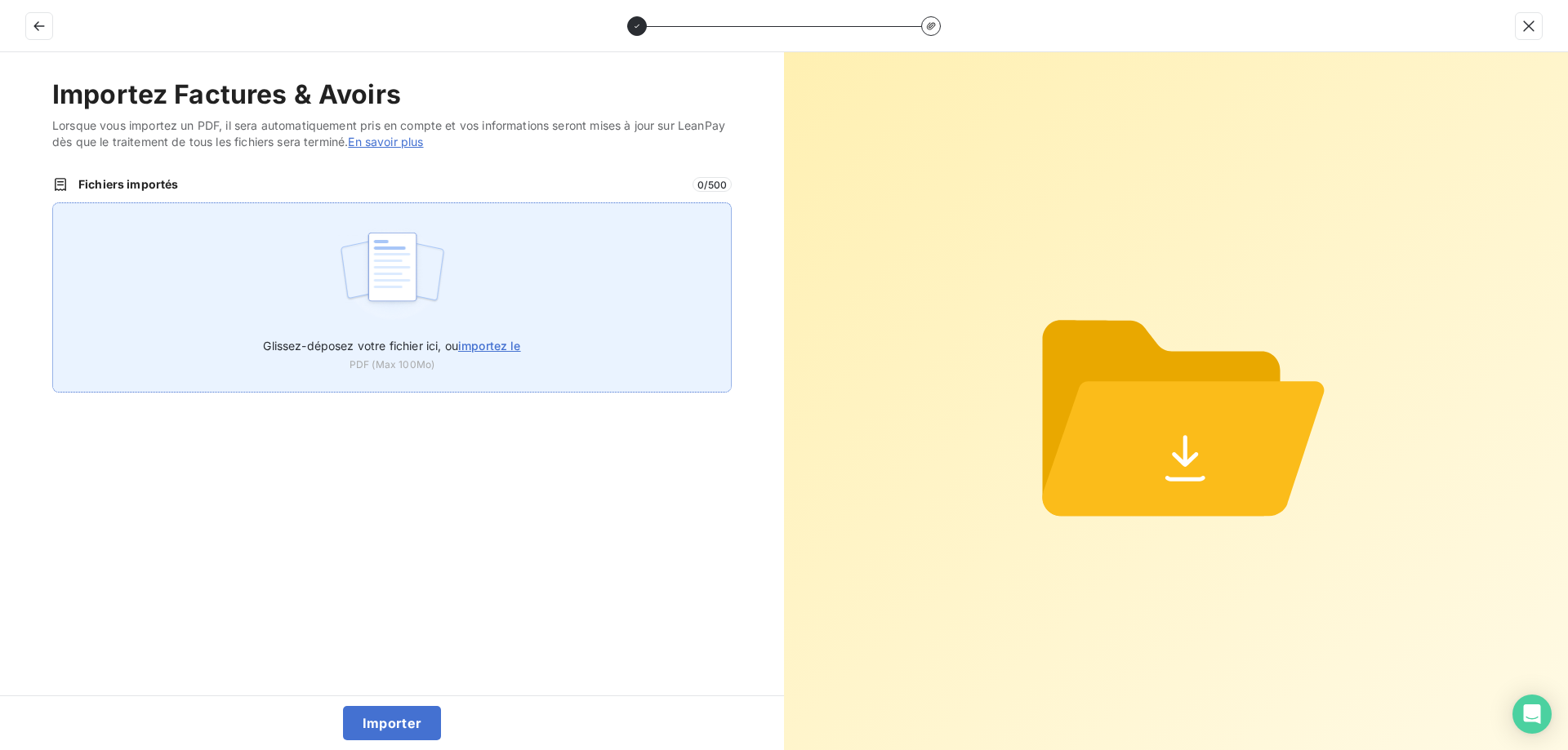
click at [480, 342] on span "importez le" at bounding box center [490, 345] width 63 height 14
click at [53, 203] on input "Glissez-déposez votre fichier ici, ou importez le" at bounding box center [52, 203] width 1 height 1
type input "C:\fakepath\FC39067.pdf"
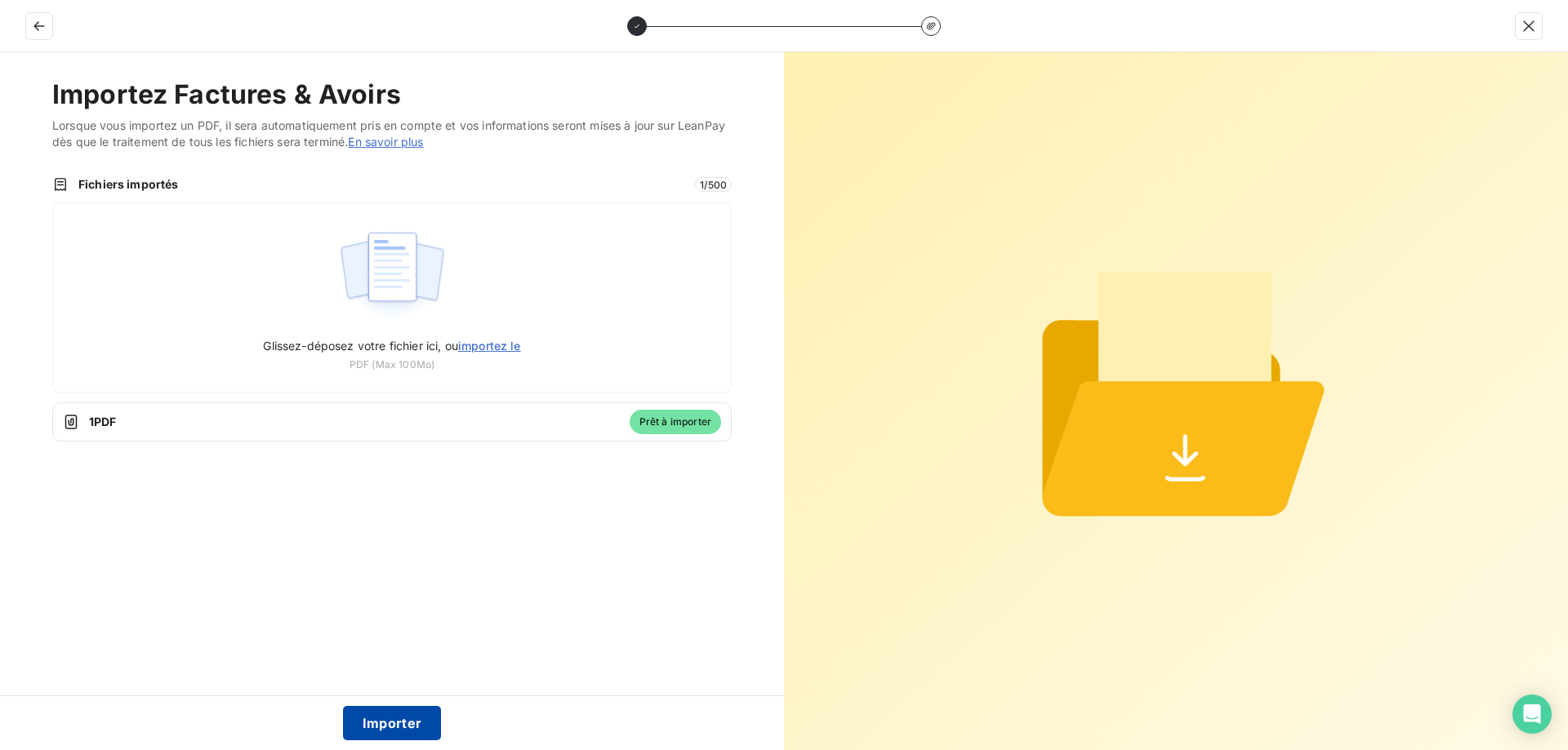
click at [378, 720] on button "Importer" at bounding box center [392, 722] width 99 height 35
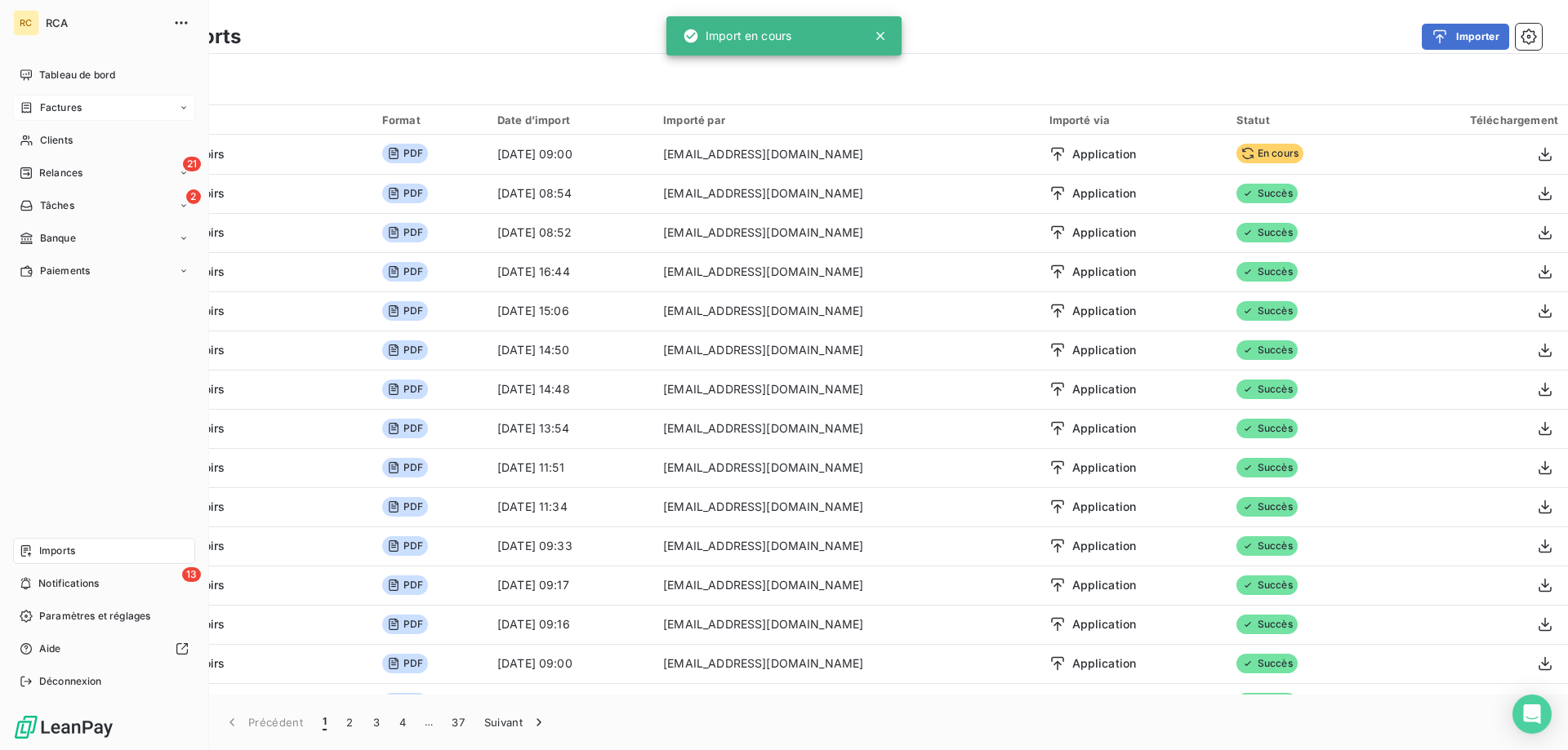
click at [38, 547] on div "Imports" at bounding box center [104, 551] width 182 height 26
click at [69, 103] on span "Factures" at bounding box center [60, 107] width 42 height 15
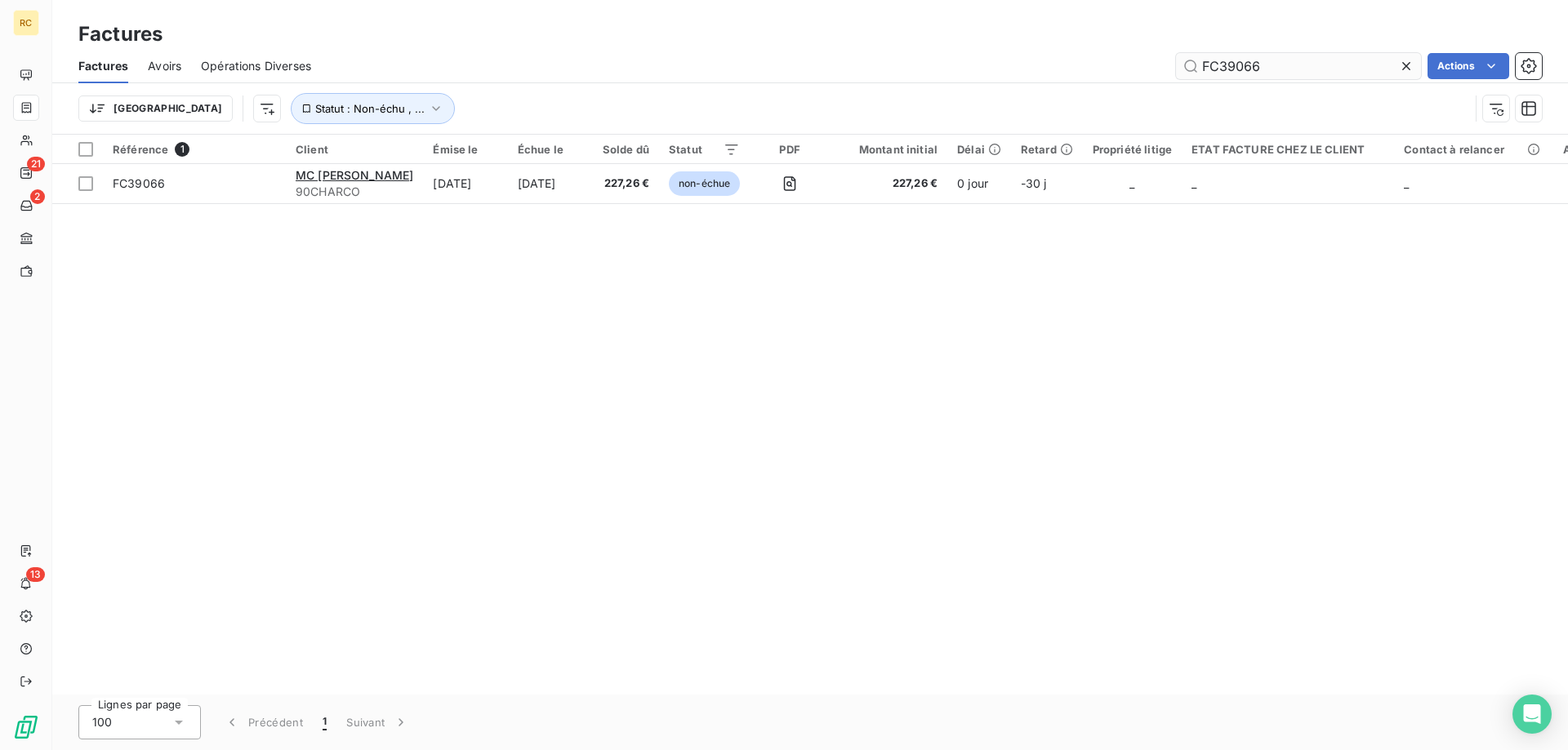
drag, startPoint x: 1257, startPoint y: 67, endPoint x: 1205, endPoint y: 72, distance: 52.2
click at [1121, 53] on div "FC39066 Actions" at bounding box center [935, 66] width 1211 height 26
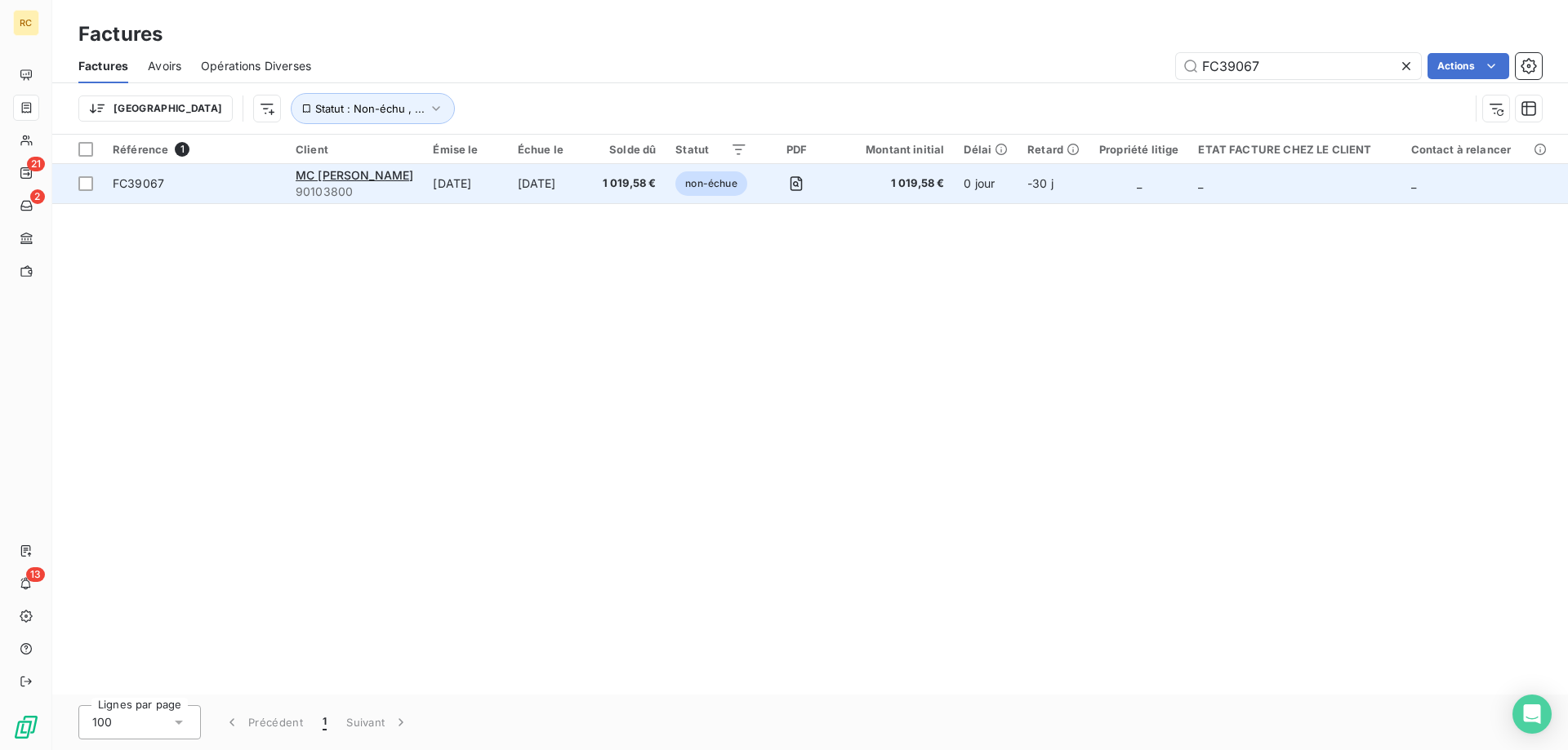
type input "FC39067"
click at [141, 184] on span "FC39067" at bounding box center [139, 183] width 51 height 14
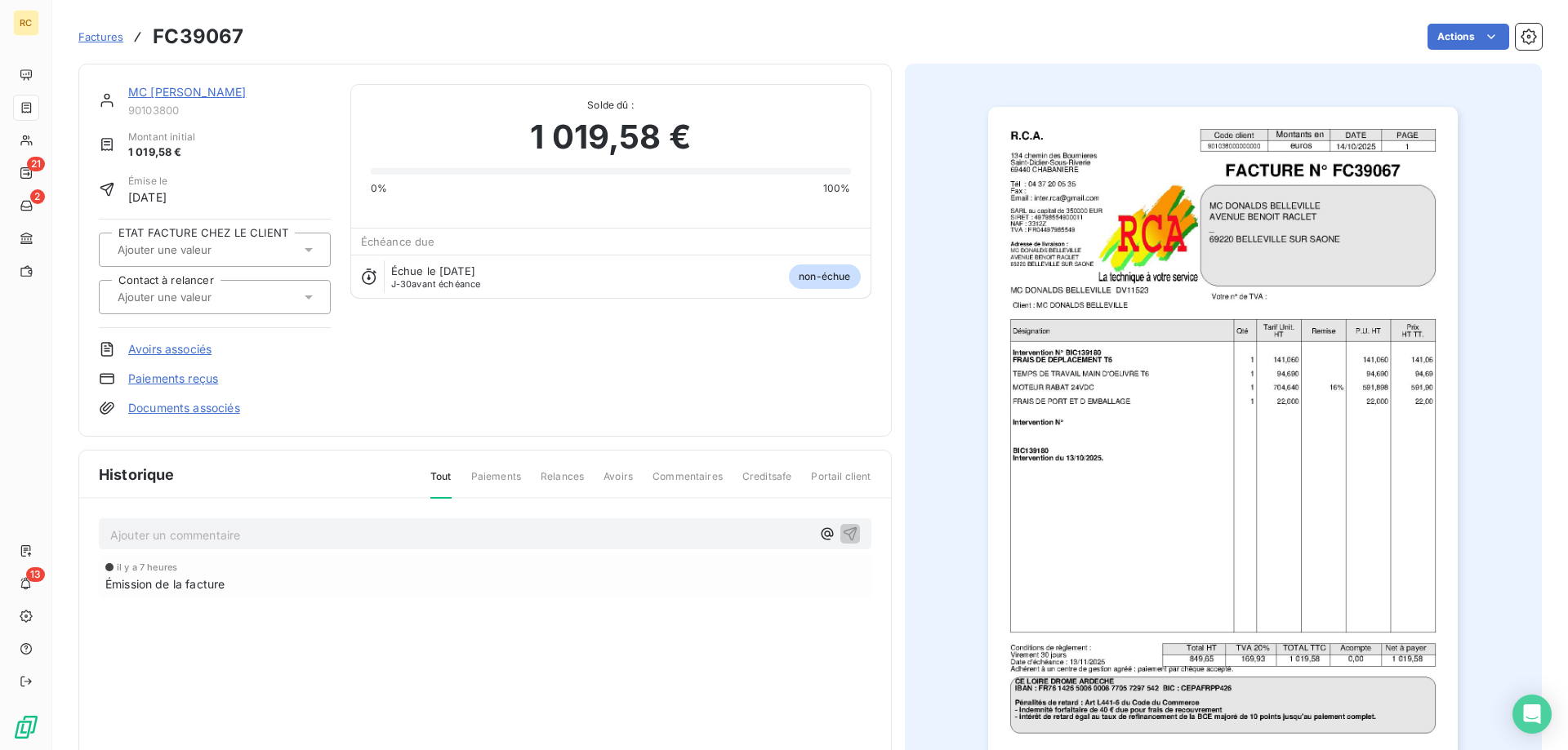
click at [172, 408] on link "Documents associés" at bounding box center [183, 408] width 112 height 16
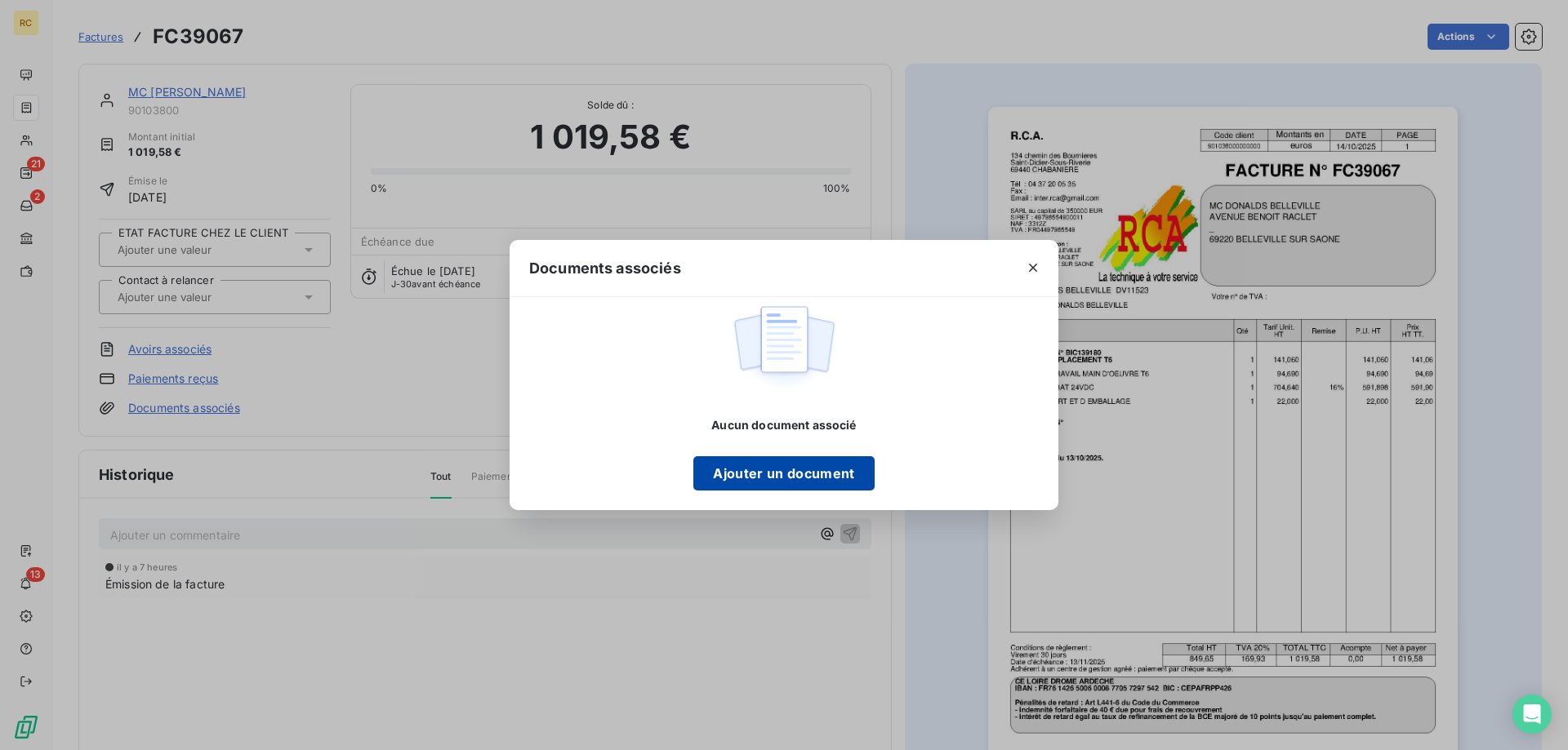
click at [741, 459] on button "Ajouter un document" at bounding box center [783, 473] width 180 height 35
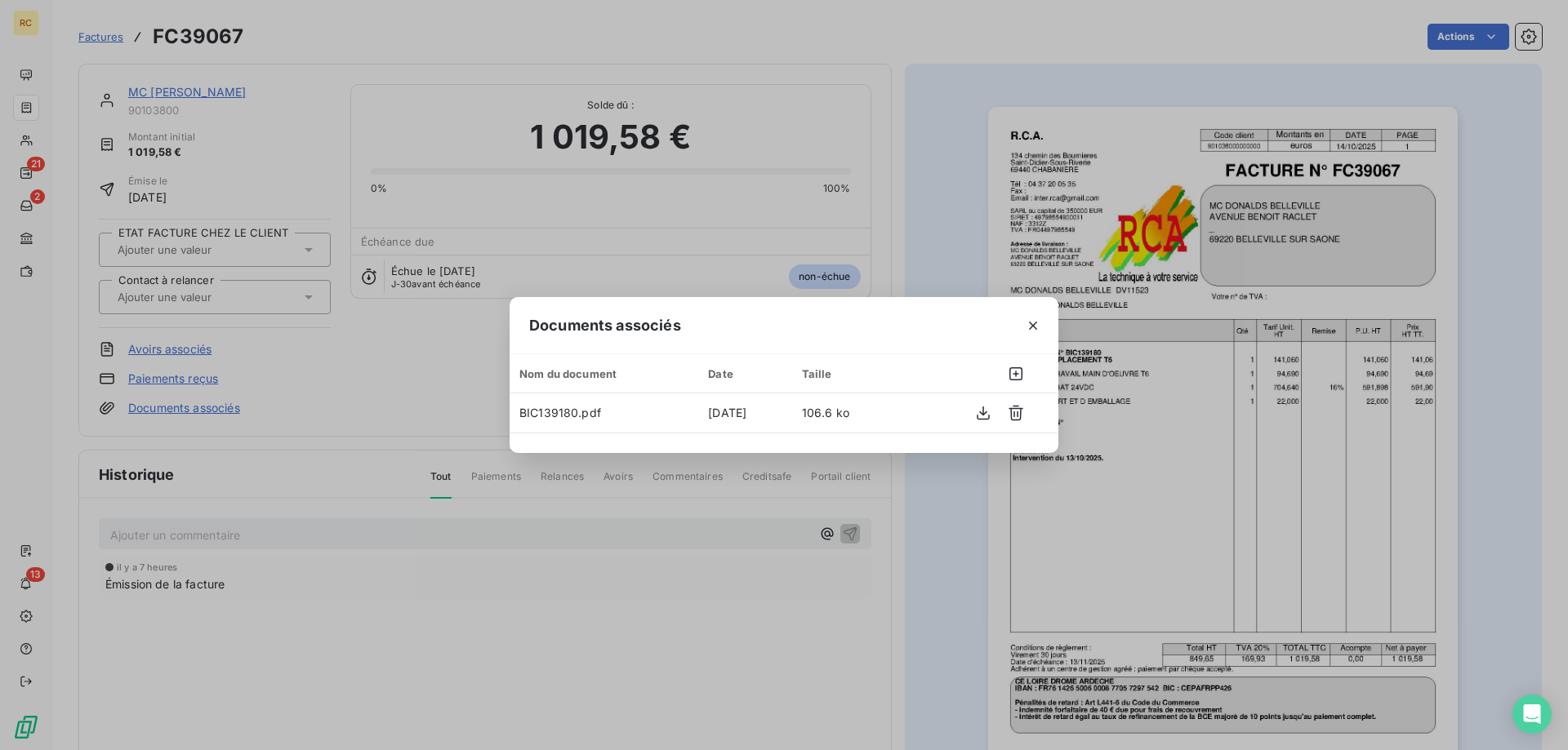
drag, startPoint x: 942, startPoint y: 174, endPoint x: 931, endPoint y: 171, distance: 11.4
click at [941, 173] on div "Documents associés Nom du document Date Taille BIC139180.pdf [DATE] 106.6 ko" at bounding box center [784, 375] width 1568 height 750
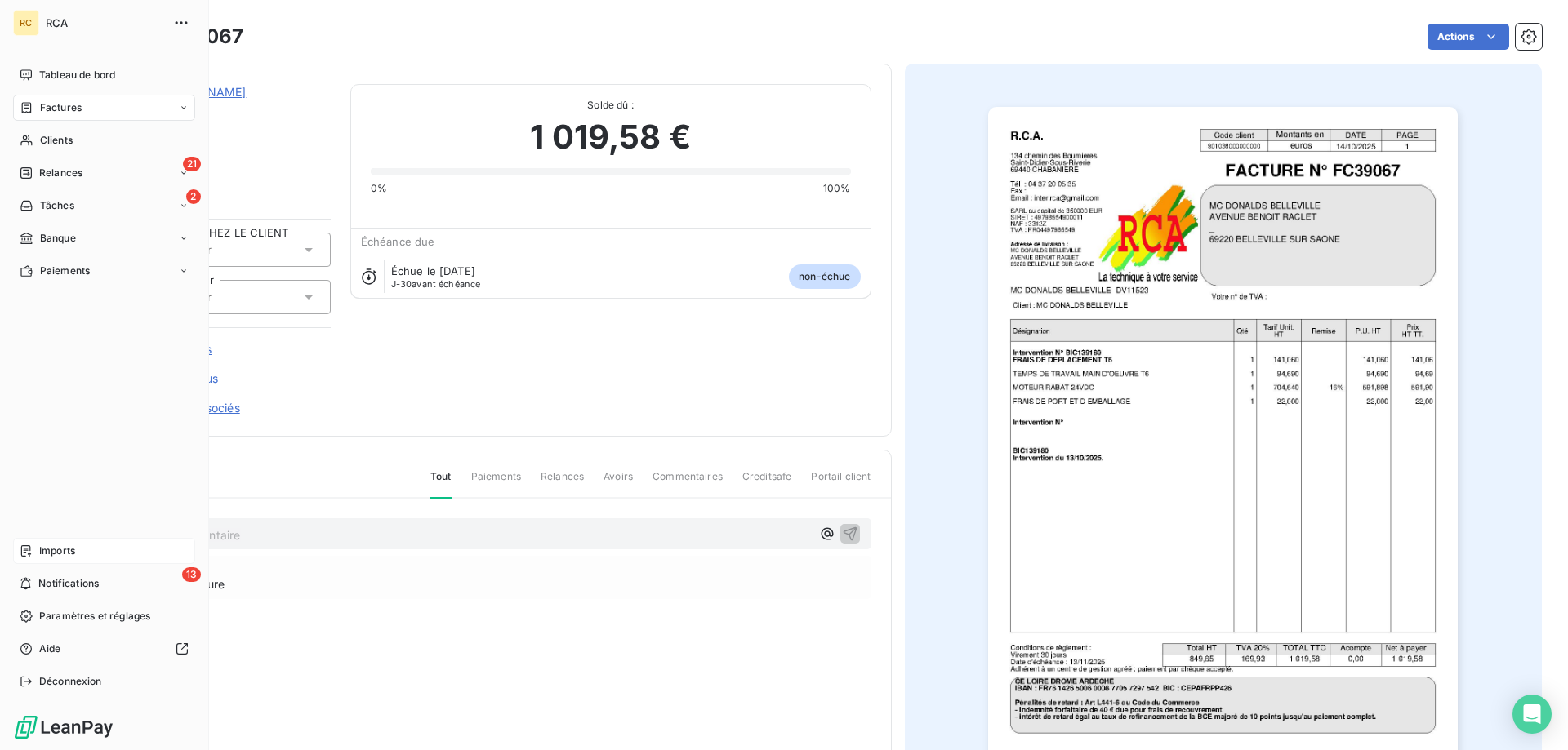
click at [48, 552] on span "Imports" at bounding box center [57, 550] width 36 height 15
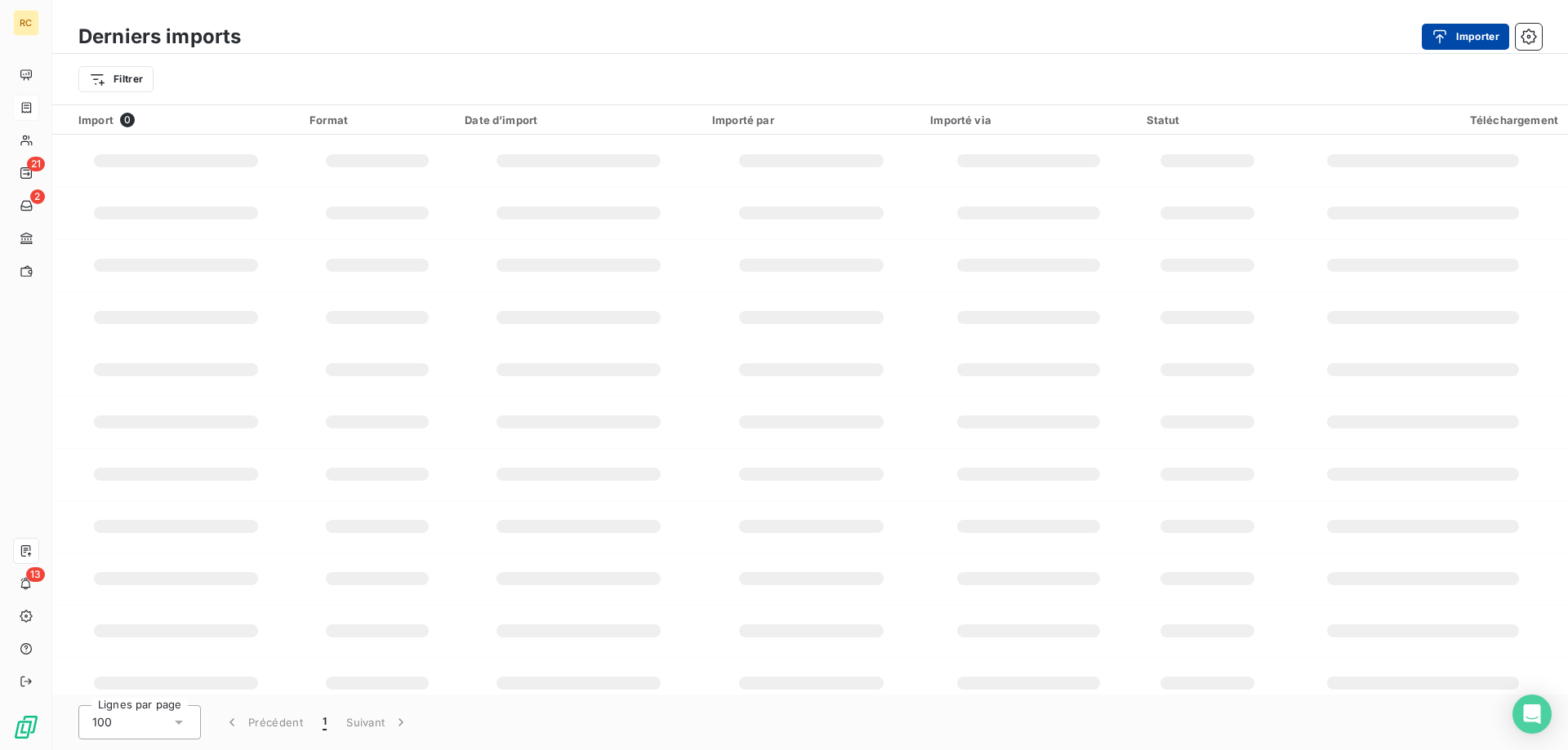
click at [1467, 31] on button "Importer" at bounding box center [1465, 37] width 87 height 26
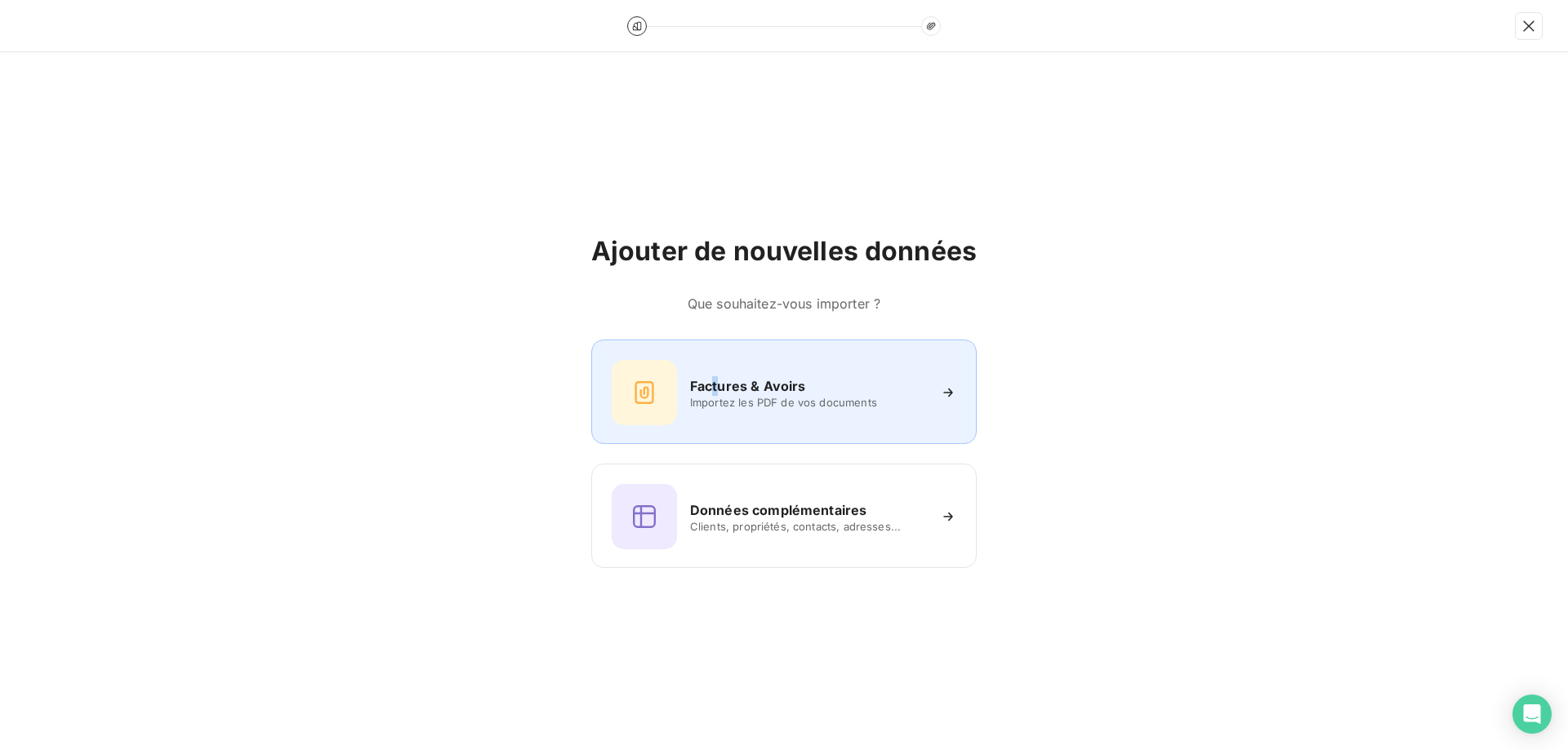
click at [717, 389] on h6 "Factures & Avoirs" at bounding box center [747, 386] width 116 height 20
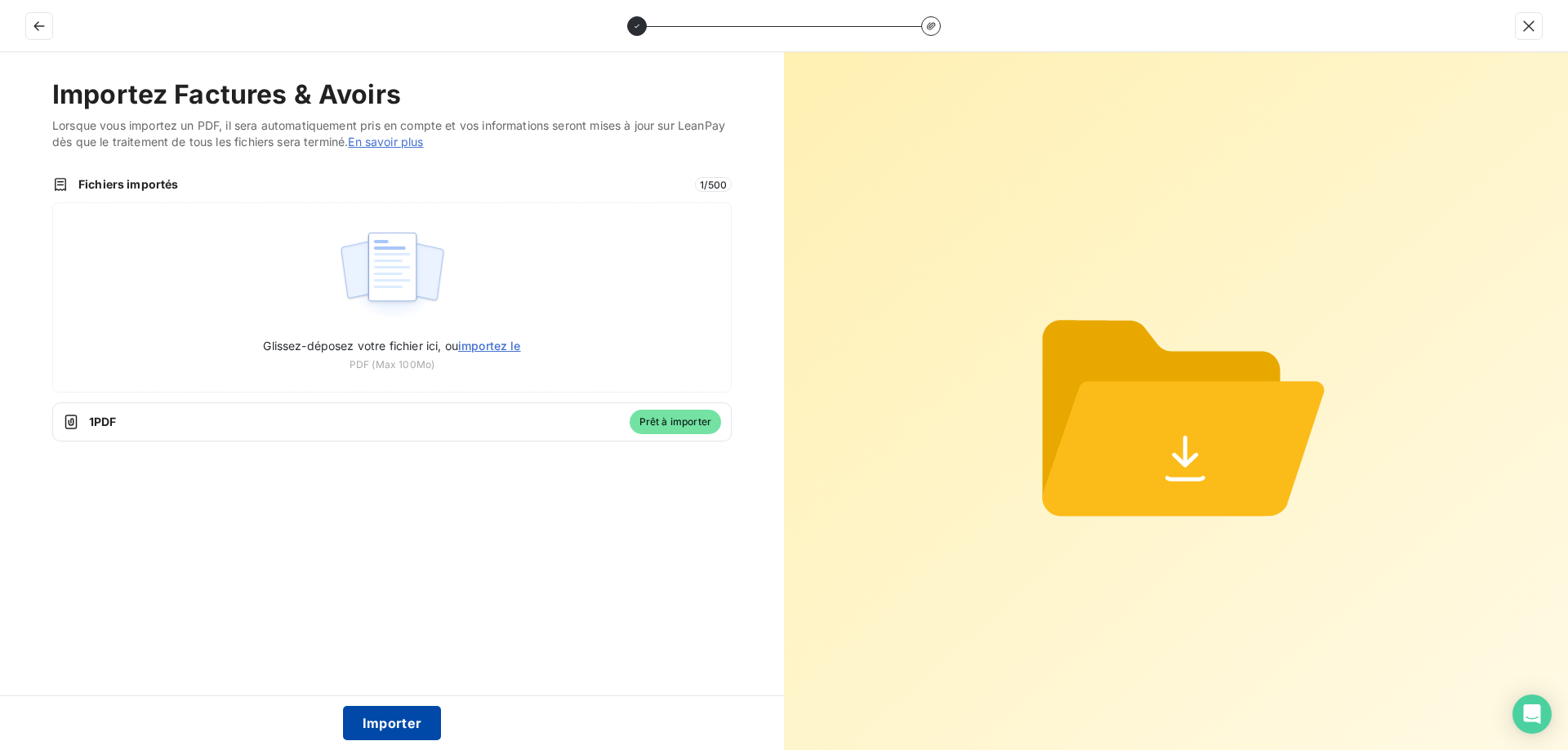
drag, startPoint x: 373, startPoint y: 712, endPoint x: 366, endPoint y: 707, distance: 8.6
click at [375, 712] on button "Importer" at bounding box center [392, 722] width 99 height 35
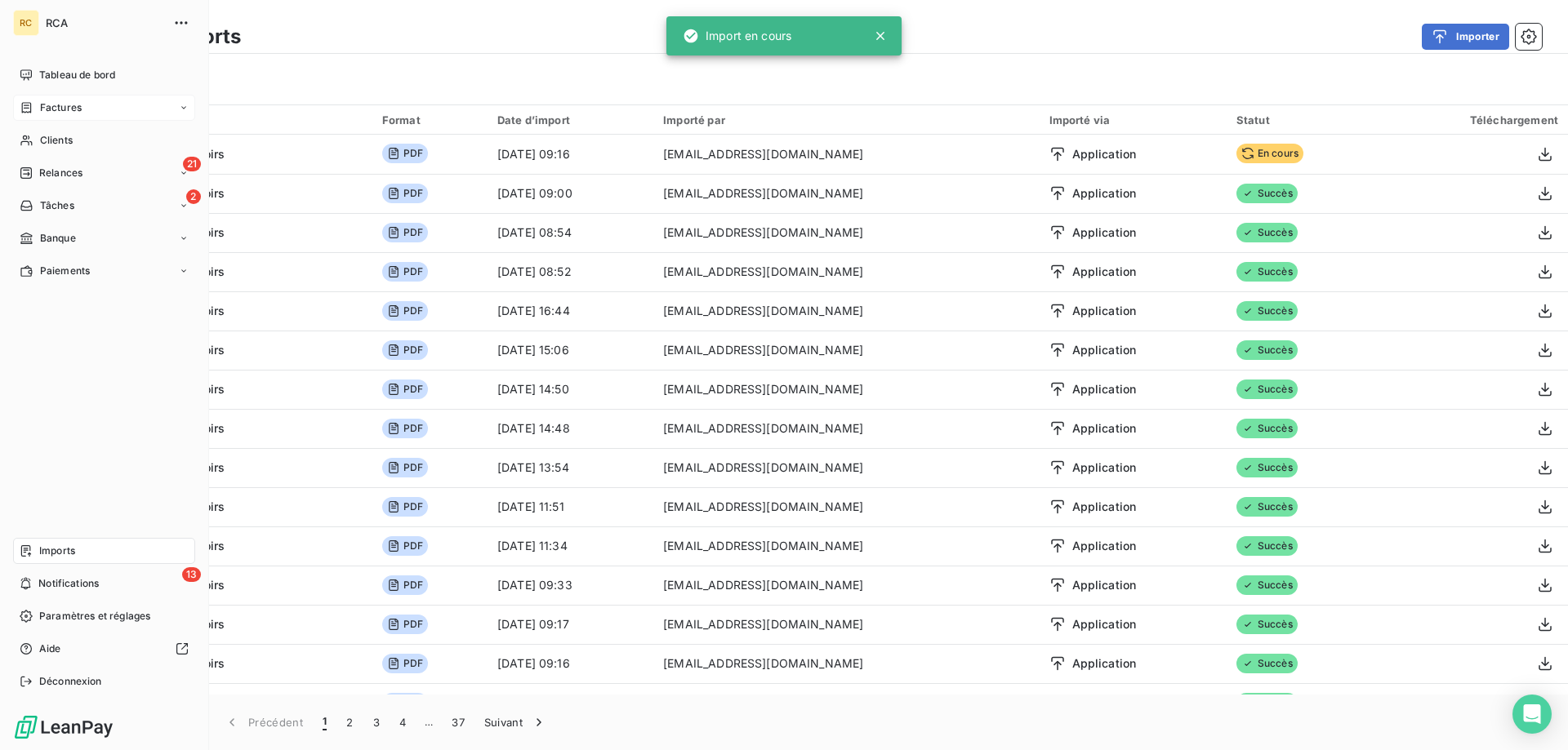
click at [42, 106] on span "Factures" at bounding box center [60, 107] width 42 height 15
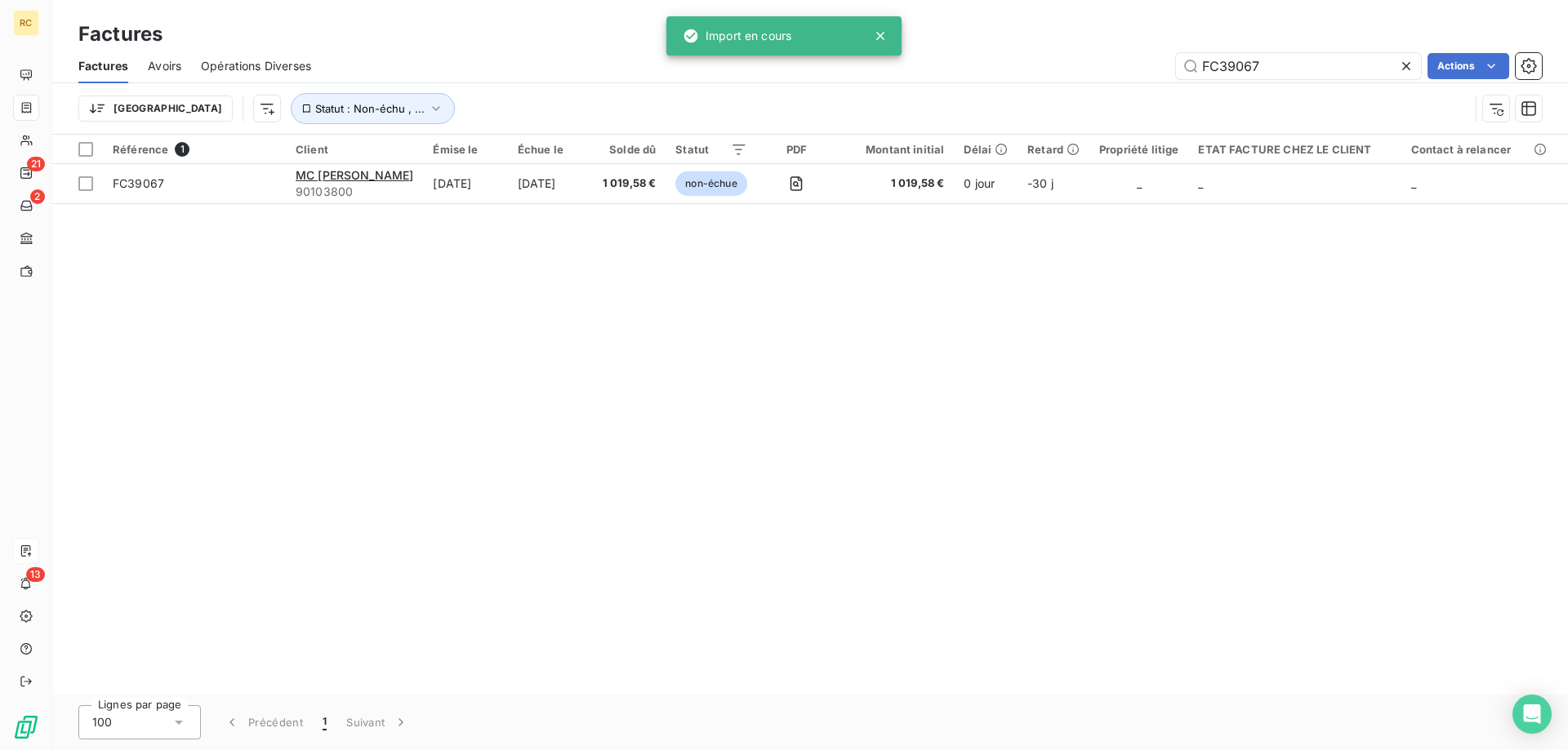
drag, startPoint x: 1275, startPoint y: 64, endPoint x: 1127, endPoint y: 59, distance: 148.1
click at [1127, 59] on div "FC39067 Actions" at bounding box center [935, 66] width 1211 height 26
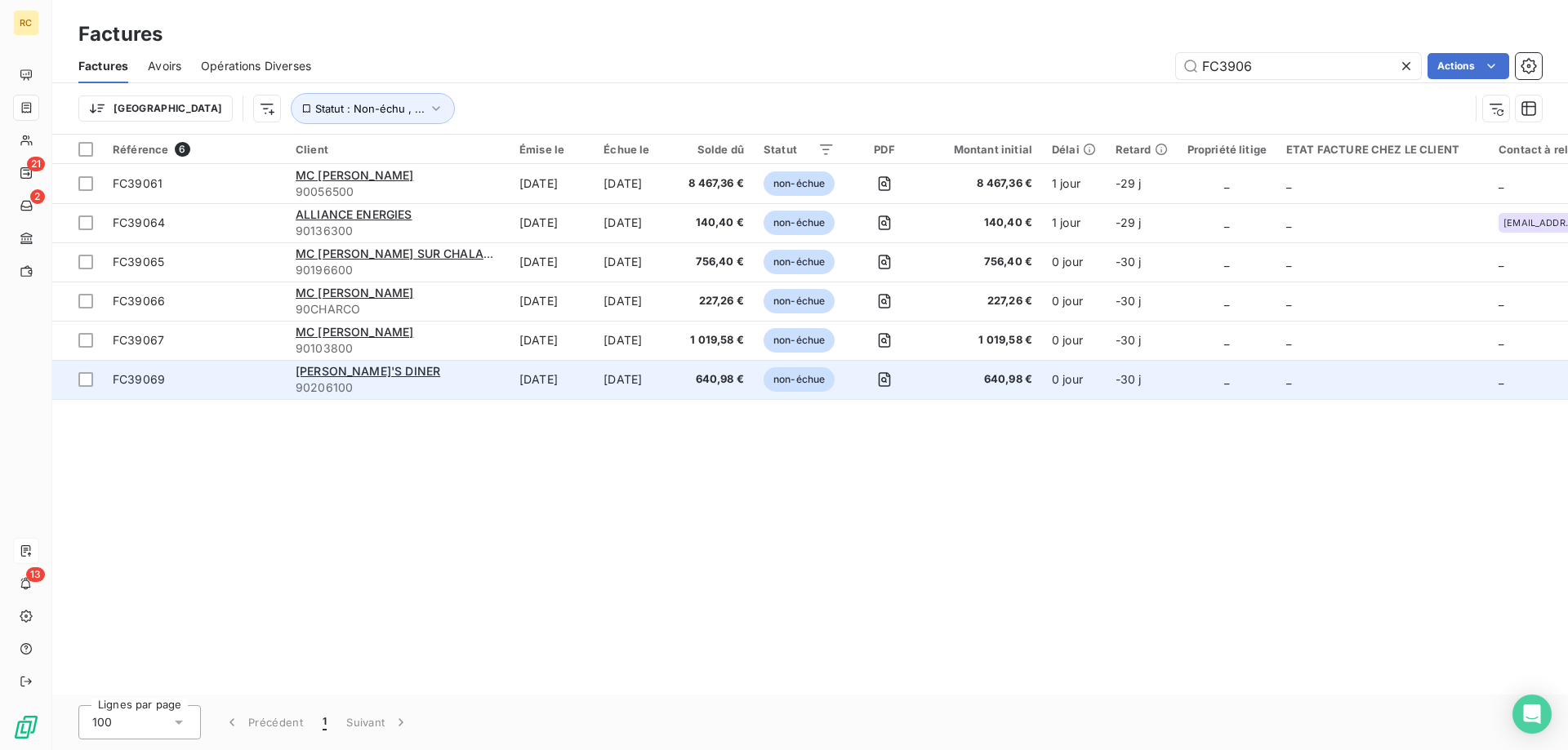
type input "FC3906"
click at [147, 381] on span "FC39069" at bounding box center [139, 379] width 52 height 14
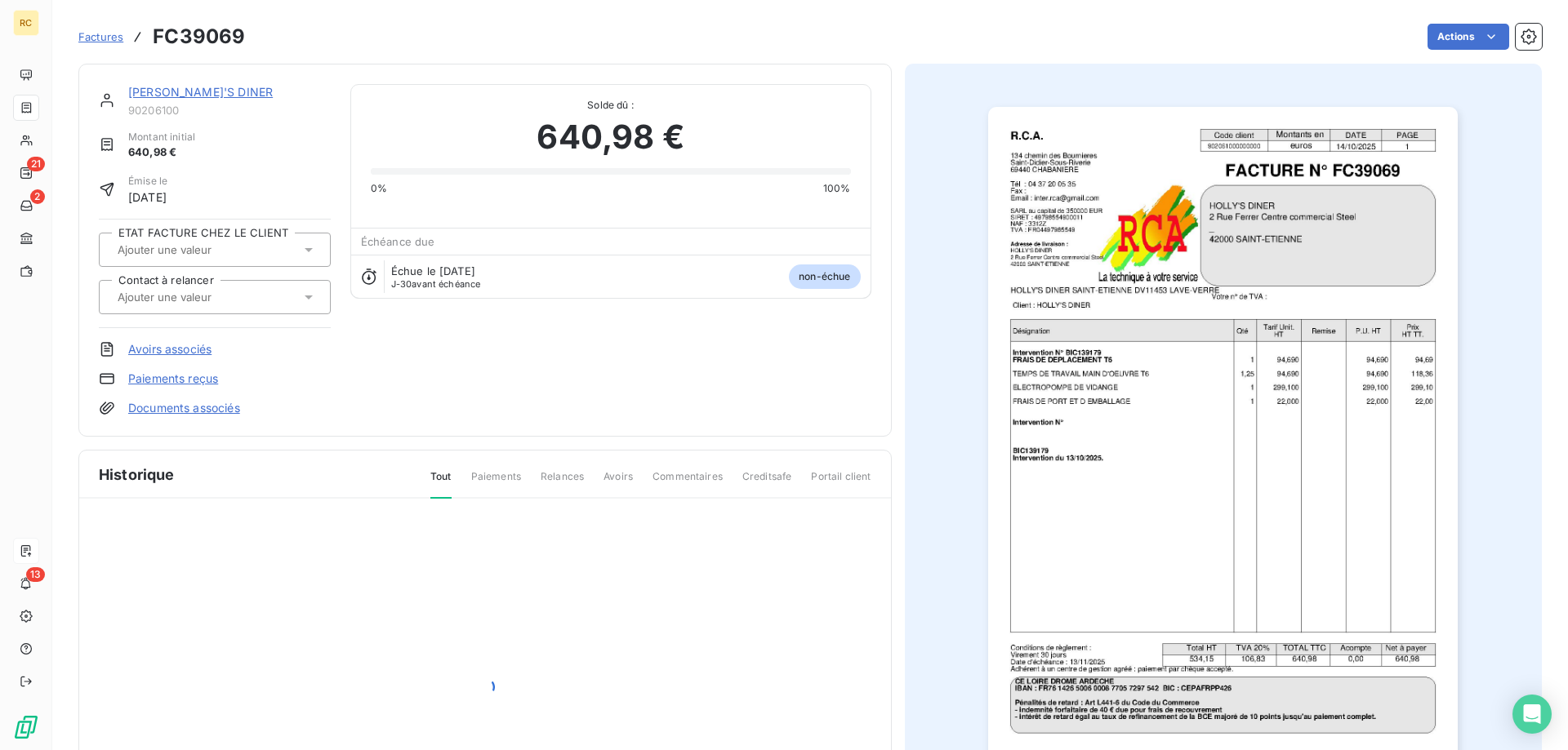
click at [193, 416] on link "Documents associés" at bounding box center [183, 408] width 112 height 16
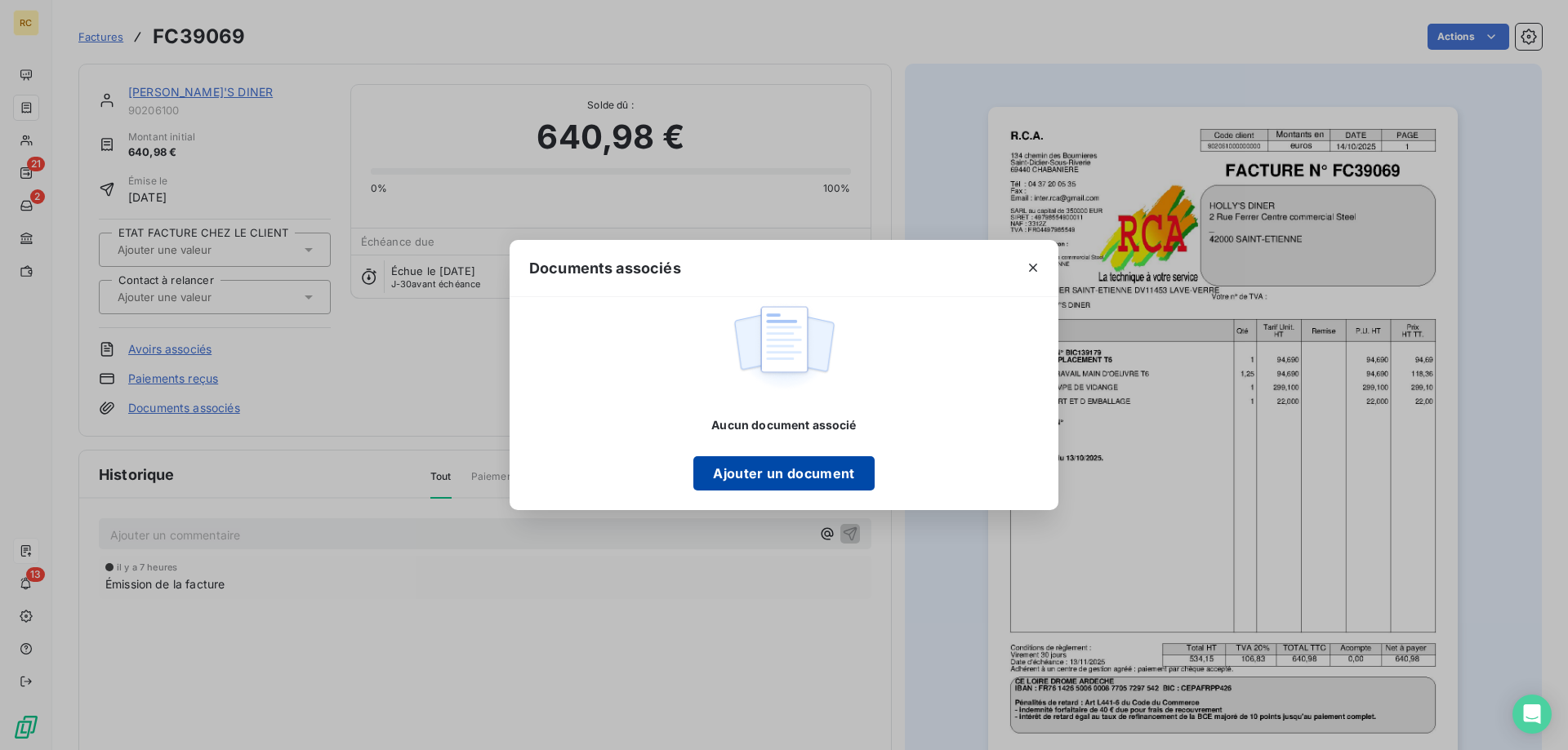
click at [818, 474] on button "Ajouter un document" at bounding box center [783, 473] width 180 height 35
